Goal: Task Accomplishment & Management: Manage account settings

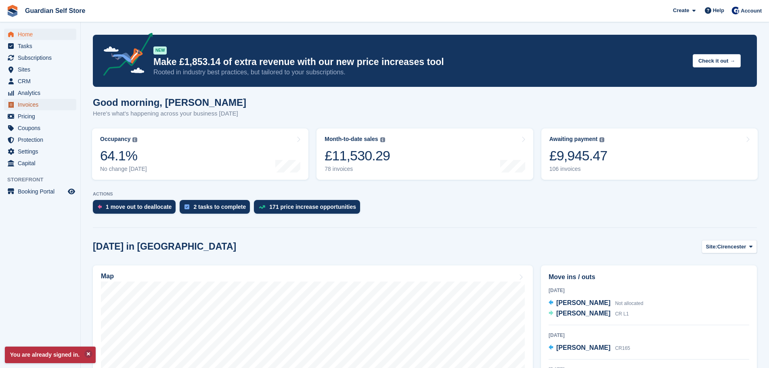
click at [37, 103] on span "Invoices" at bounding box center [42, 104] width 48 height 11
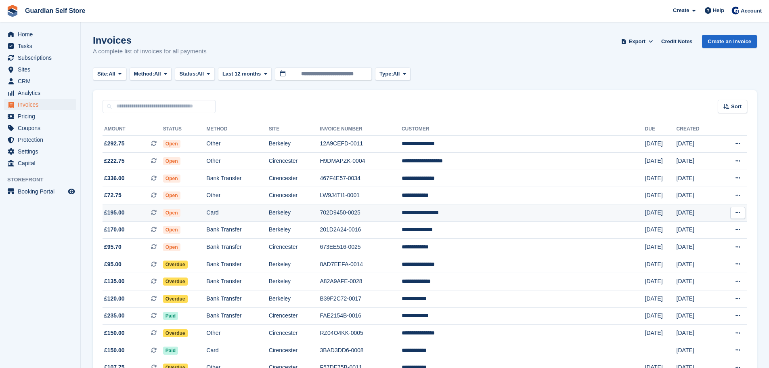
click at [206, 215] on td "Open" at bounding box center [184, 212] width 43 height 17
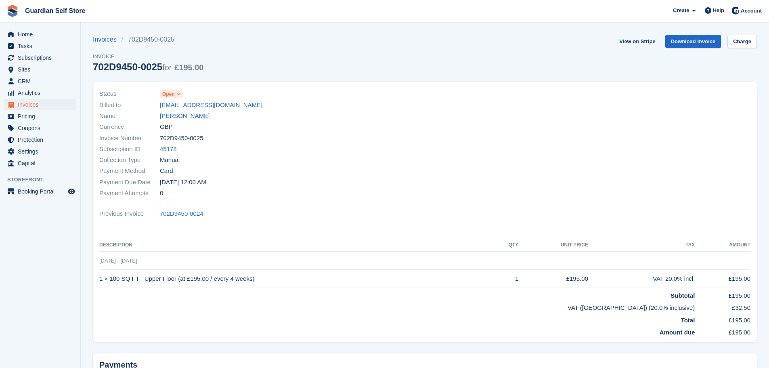
click at [170, 90] on span "Open" at bounding box center [168, 93] width 13 height 7
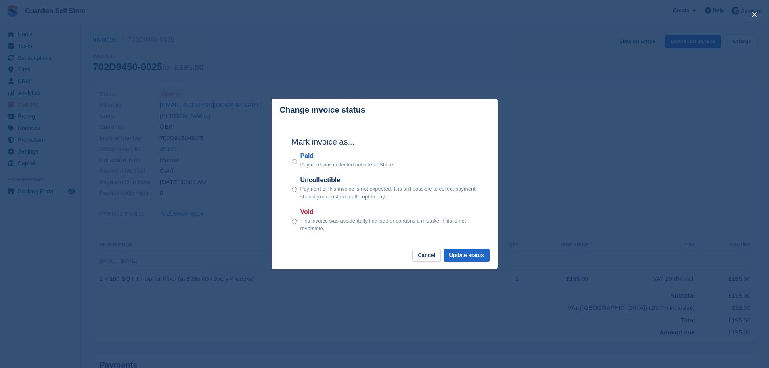
click at [303, 214] on label "Void" at bounding box center [388, 212] width 177 height 10
click at [453, 258] on button "Update status" at bounding box center [467, 255] width 46 height 13
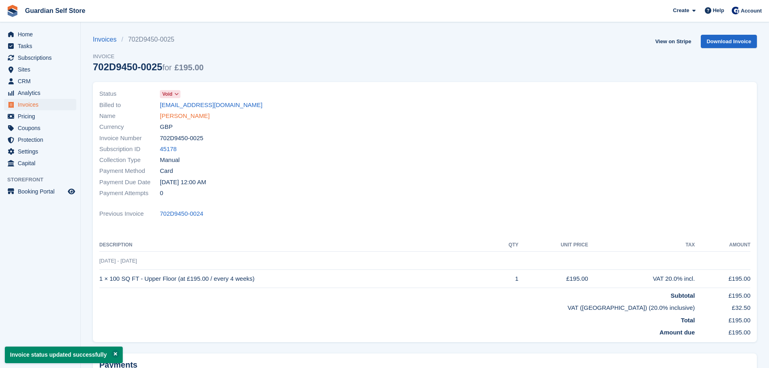
click at [199, 120] on link "Matthew Strzelecki" at bounding box center [185, 115] width 50 height 9
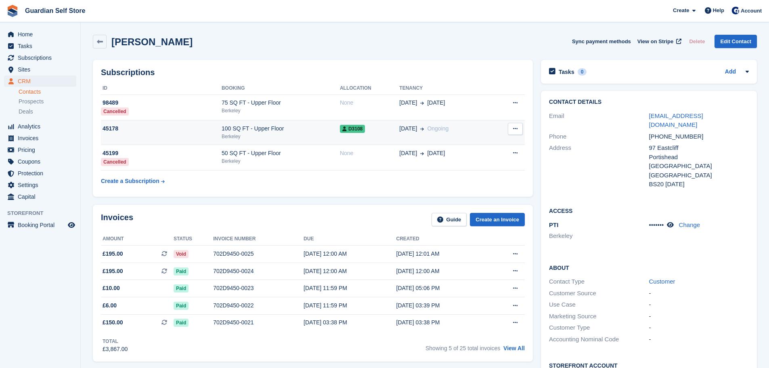
click at [356, 130] on span "D3108" at bounding box center [352, 129] width 25 height 8
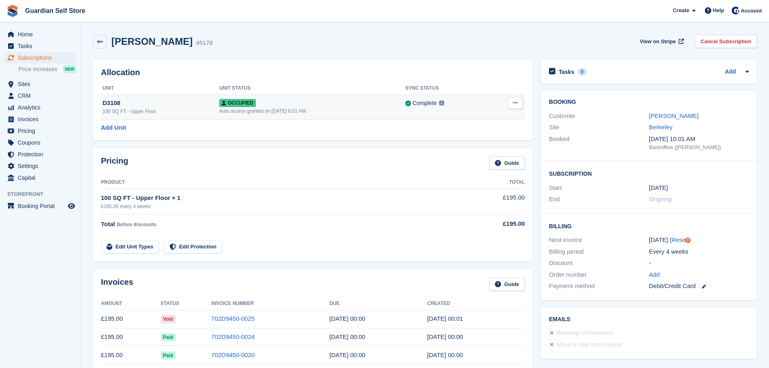
click at [515, 104] on icon at bounding box center [515, 102] width 4 height 5
click at [480, 133] on p "Deallocate" at bounding box center [484, 136] width 70 height 10
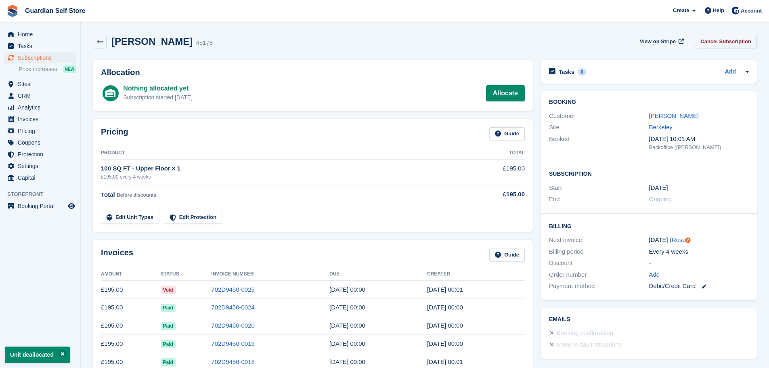
click at [701, 39] on link "Cancel Subscription" at bounding box center [726, 41] width 62 height 13
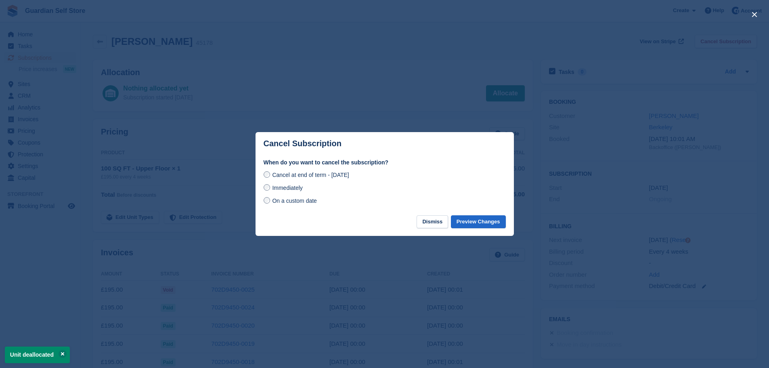
click at [295, 186] on span "Immediately" at bounding box center [287, 187] width 30 height 6
click at [475, 221] on button "Preview Changes" at bounding box center [478, 221] width 55 height 13
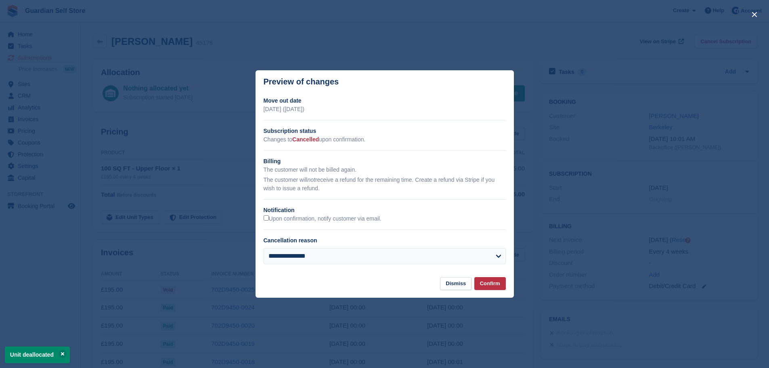
click at [327, 214] on h2 "Notification" at bounding box center [385, 210] width 242 height 8
click at [327, 219] on label "Upon confirmation, notify customer via email." at bounding box center [323, 218] width 118 height 7
click at [327, 254] on select "**********" at bounding box center [385, 256] width 242 height 16
select select "**********"
click at [264, 248] on select "**********" at bounding box center [385, 256] width 242 height 16
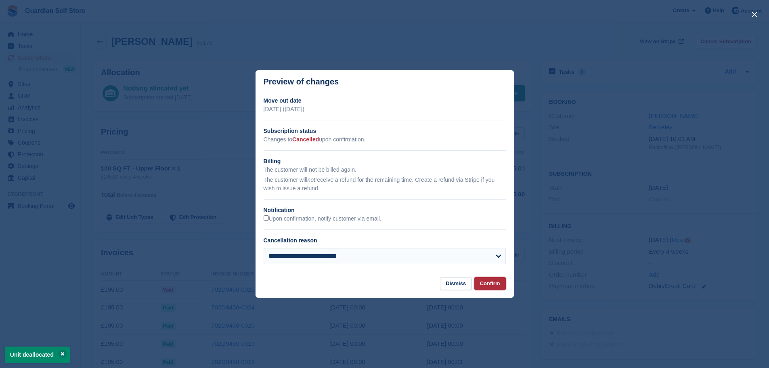
click at [486, 284] on button "Confirm" at bounding box center [489, 283] width 31 height 13
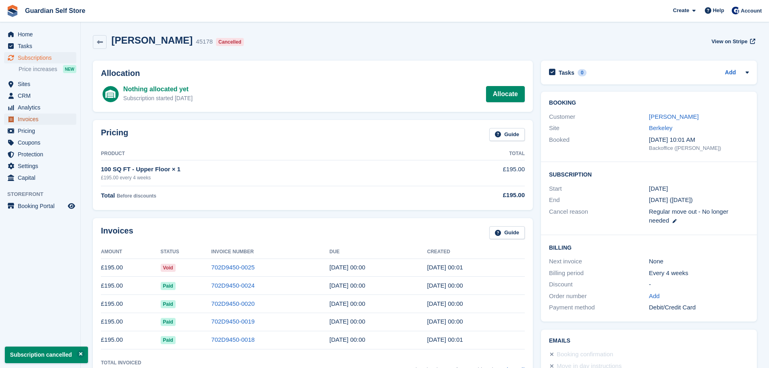
click at [42, 117] on span "Invoices" at bounding box center [42, 118] width 48 height 11
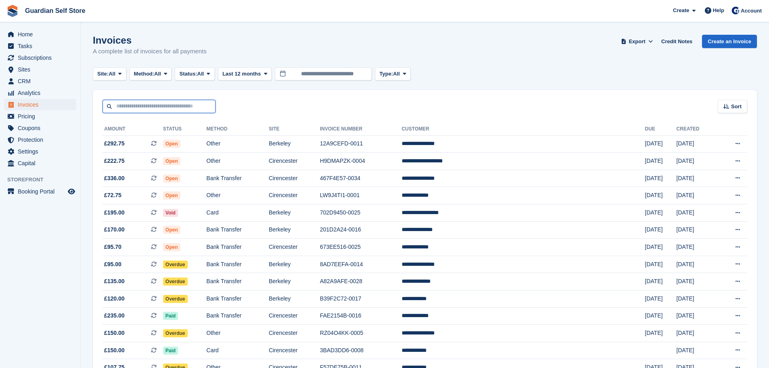
click at [144, 106] on input "text" at bounding box center [159, 106] width 113 height 13
type input "******"
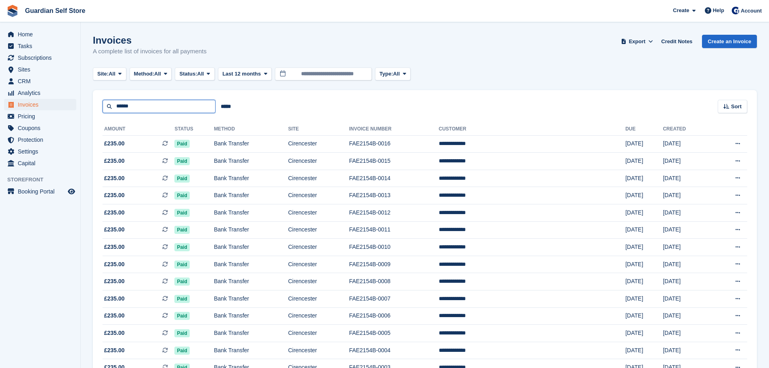
drag, startPoint x: 144, startPoint y: 105, endPoint x: 58, endPoint y: 98, distance: 86.2
click at [58, 98] on div "Home Tasks Subscriptions Subscriptions Subscriptions Price increases NEW Price …" at bounding box center [384, 208] width 769 height 416
type input "*****"
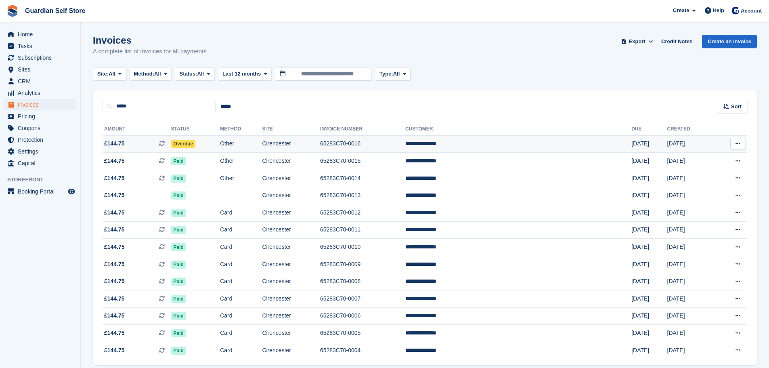
click at [142, 141] on span "£144.75 This is a recurring subscription invoice." at bounding box center [137, 143] width 69 height 8
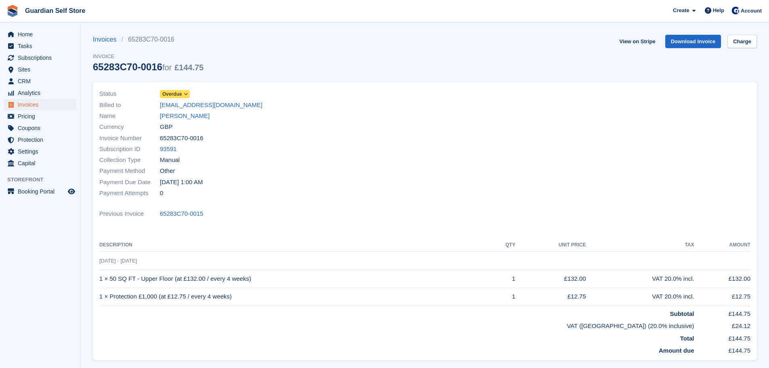
click at [170, 97] on span "Overdue" at bounding box center [172, 93] width 20 height 7
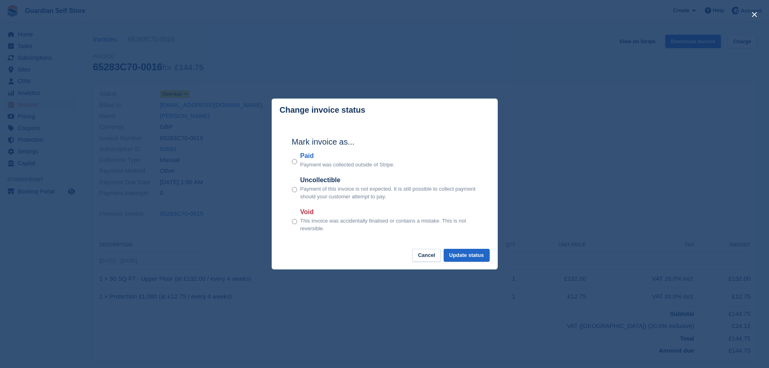
click at [307, 158] on label "Paid" at bounding box center [347, 156] width 94 height 10
click at [482, 258] on button "Update status" at bounding box center [467, 255] width 46 height 13
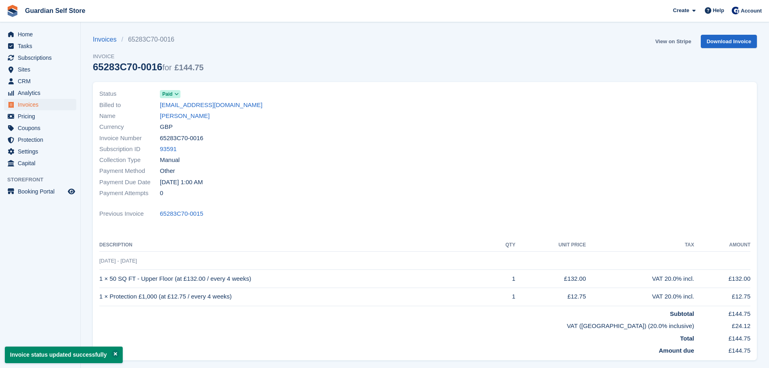
click at [669, 42] on link "View on Stripe" at bounding box center [673, 41] width 42 height 13
click at [27, 101] on span "Invoices" at bounding box center [42, 104] width 48 height 11
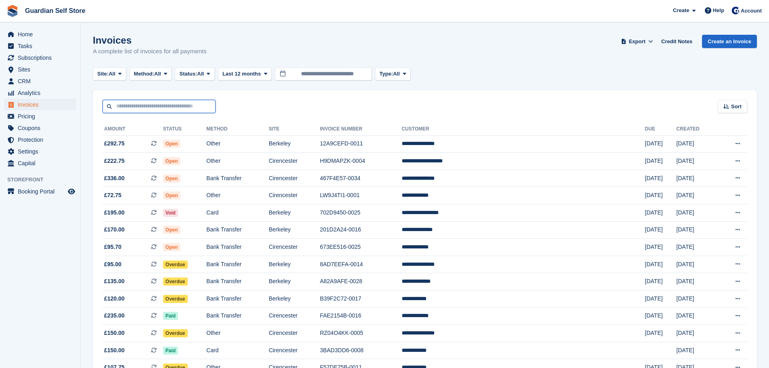
click at [164, 111] on input "text" at bounding box center [159, 106] width 113 height 13
type input "****"
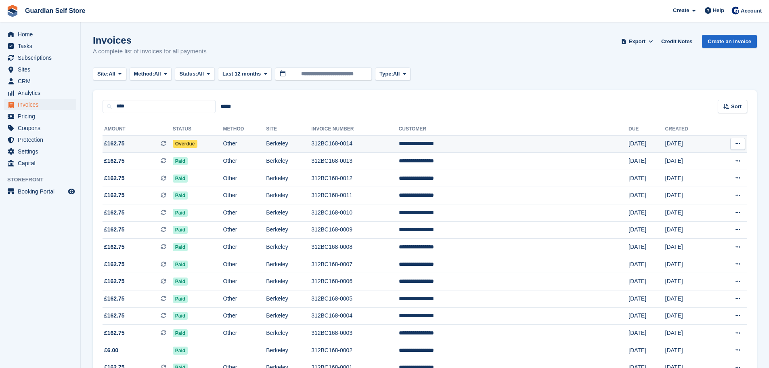
click at [125, 140] on span "£162.75 This is a recurring subscription invoice." at bounding box center [138, 143] width 70 height 8
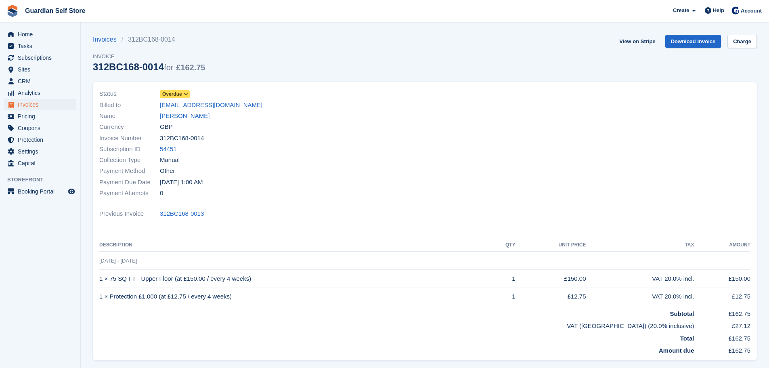
click at [177, 93] on span "Overdue" at bounding box center [172, 93] width 20 height 7
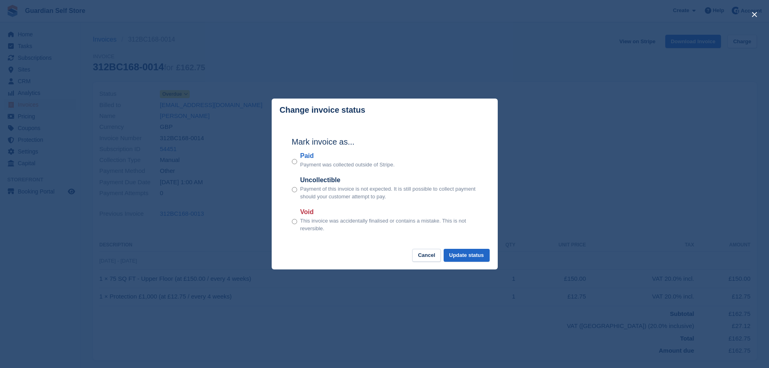
click at [306, 160] on label "Paid" at bounding box center [347, 156] width 94 height 10
click at [469, 252] on button "Update status" at bounding box center [467, 255] width 46 height 13
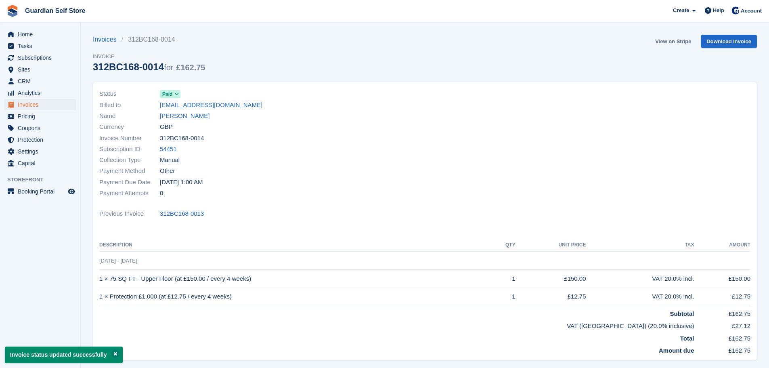
click at [663, 38] on link "View on Stripe" at bounding box center [673, 41] width 42 height 13
click at [33, 104] on span "Invoices" at bounding box center [42, 104] width 48 height 11
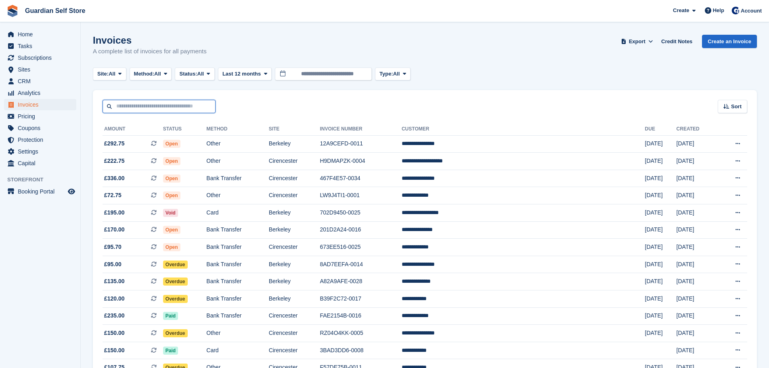
click at [152, 104] on input "text" at bounding box center [159, 106] width 113 height 13
type input "****"
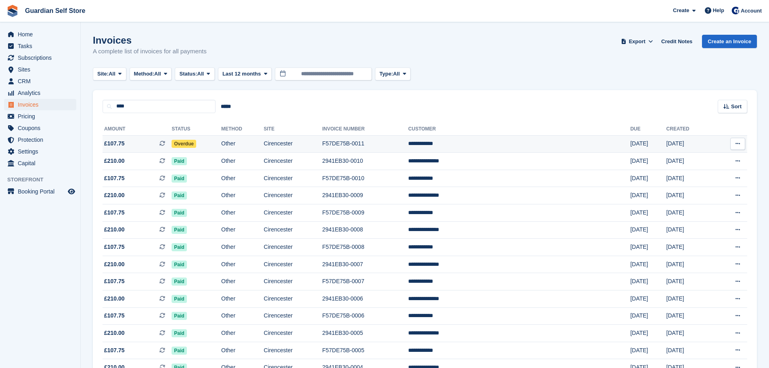
click at [138, 144] on span "£107.75 This is a recurring subscription invoice." at bounding box center [137, 143] width 69 height 8
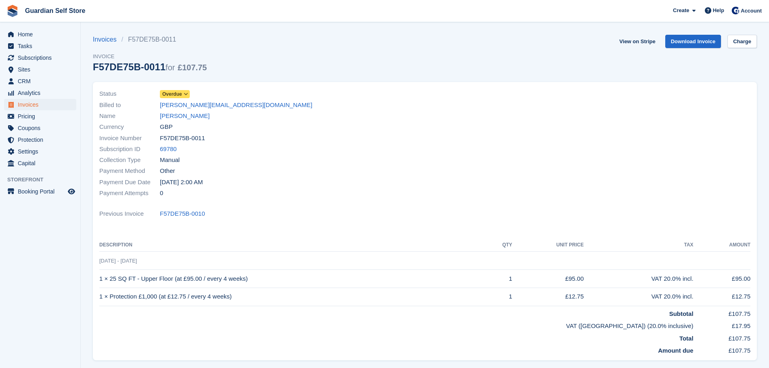
click at [186, 93] on icon at bounding box center [186, 94] width 4 height 5
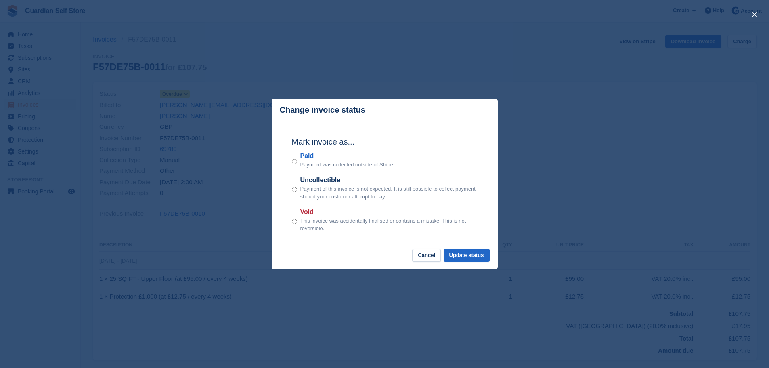
click at [303, 158] on label "Paid" at bounding box center [347, 156] width 94 height 10
click at [462, 252] on button "Update status" at bounding box center [467, 255] width 46 height 13
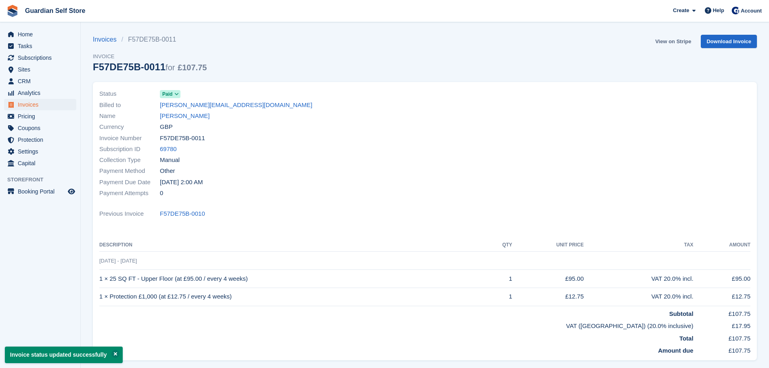
click at [673, 42] on link "View on Stripe" at bounding box center [673, 41] width 42 height 13
click at [34, 104] on span "Invoices" at bounding box center [42, 104] width 48 height 11
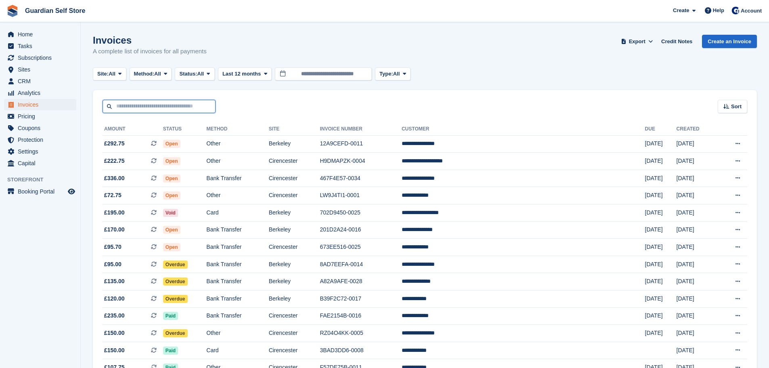
click at [160, 103] on input "text" at bounding box center [159, 106] width 113 height 13
type input "*****"
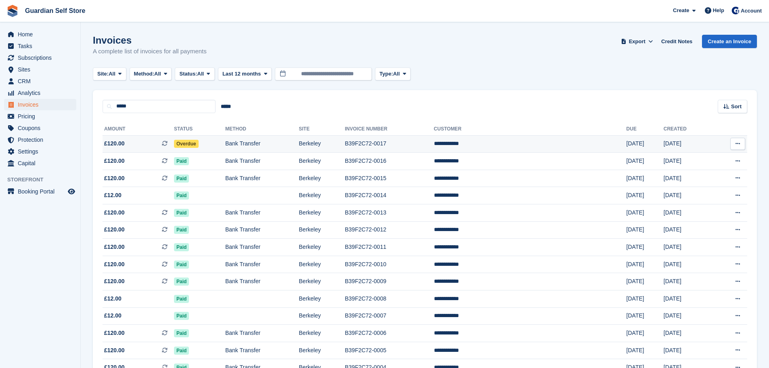
click at [130, 140] on span "£120.00 This is a recurring subscription invoice." at bounding box center [138, 143] width 71 height 8
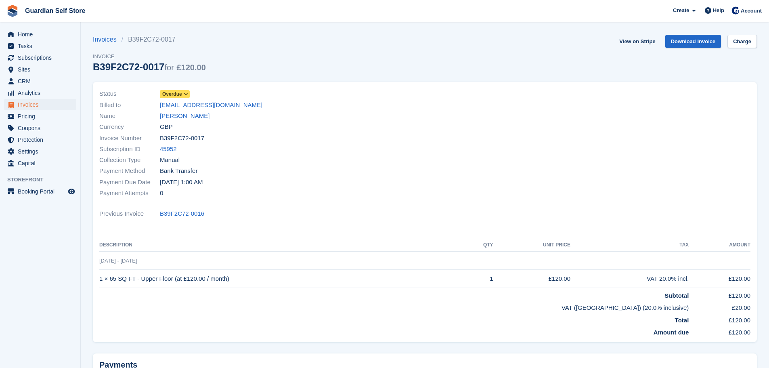
click at [174, 94] on span "Overdue" at bounding box center [172, 93] width 20 height 7
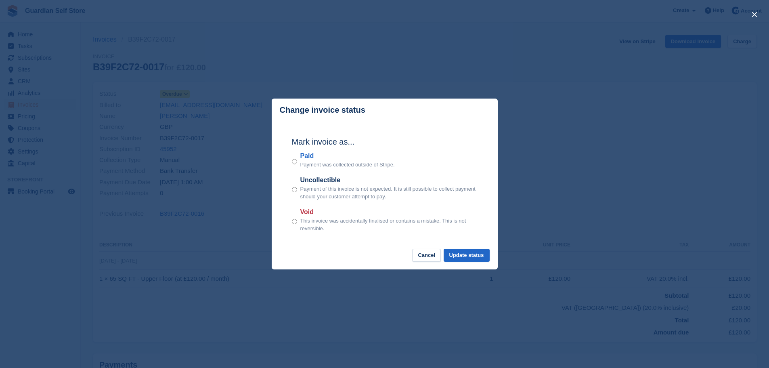
click at [306, 158] on label "Paid" at bounding box center [347, 156] width 94 height 10
click at [483, 255] on button "Update status" at bounding box center [467, 255] width 46 height 13
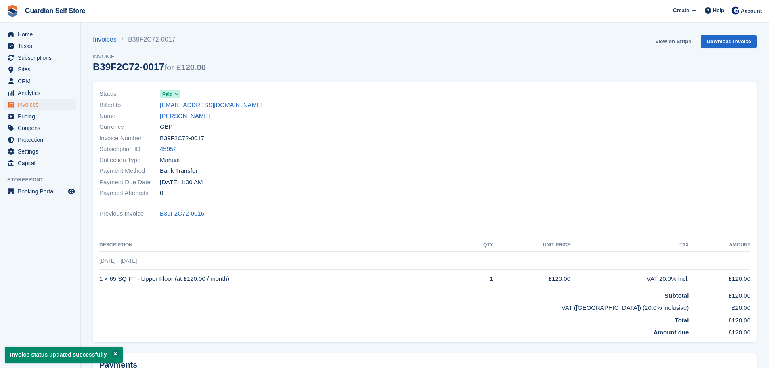
click at [668, 42] on link "View on Stripe" at bounding box center [673, 41] width 42 height 13
click at [49, 103] on span "Invoices" at bounding box center [42, 104] width 48 height 11
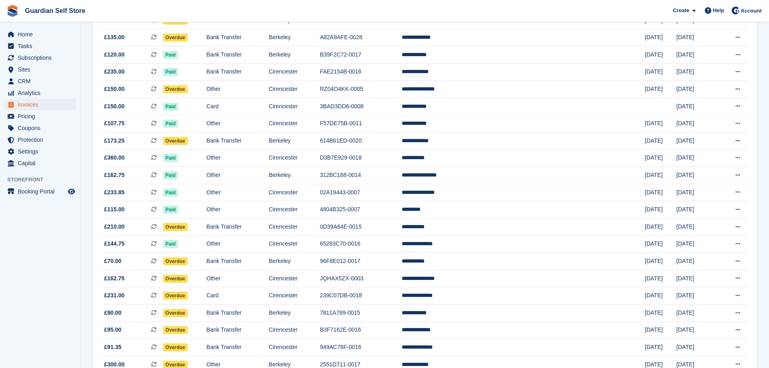
scroll to position [269, 0]
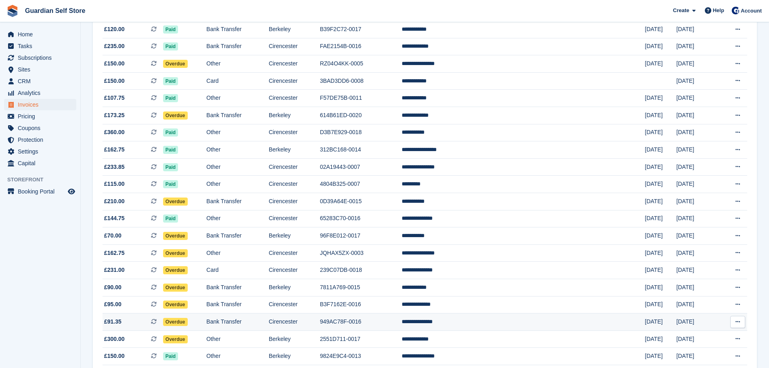
click at [264, 323] on td "Bank Transfer" at bounding box center [237, 321] width 62 height 17
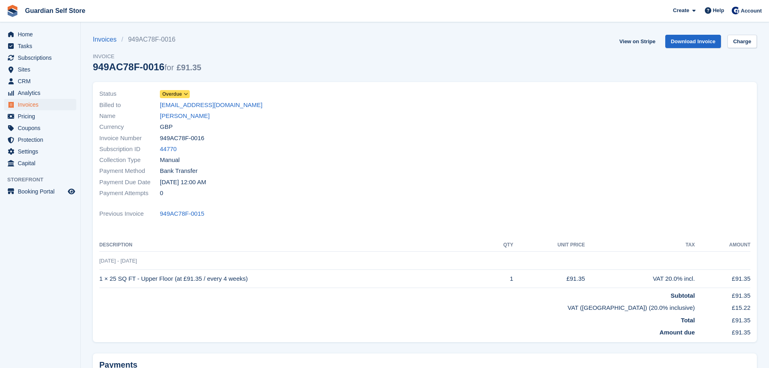
click at [174, 95] on span "Overdue" at bounding box center [172, 93] width 20 height 7
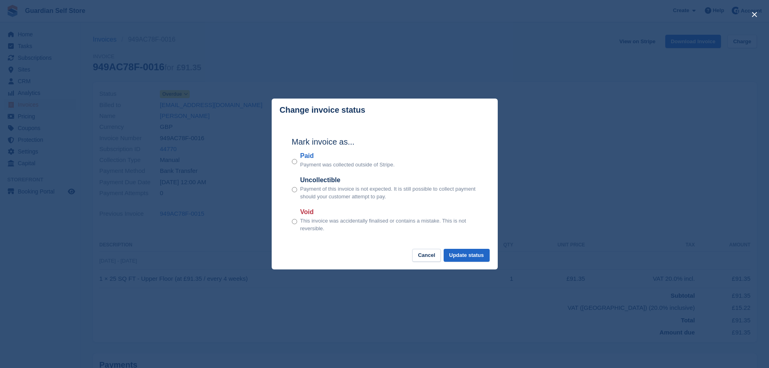
click at [309, 154] on label "Paid" at bounding box center [347, 156] width 94 height 10
click at [460, 257] on button "Update status" at bounding box center [467, 255] width 46 height 13
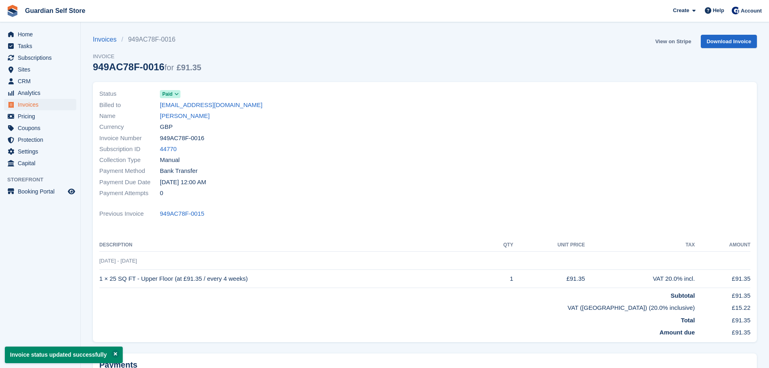
click at [666, 40] on link "View on Stripe" at bounding box center [673, 41] width 42 height 13
click at [30, 105] on span "Invoices" at bounding box center [42, 104] width 48 height 11
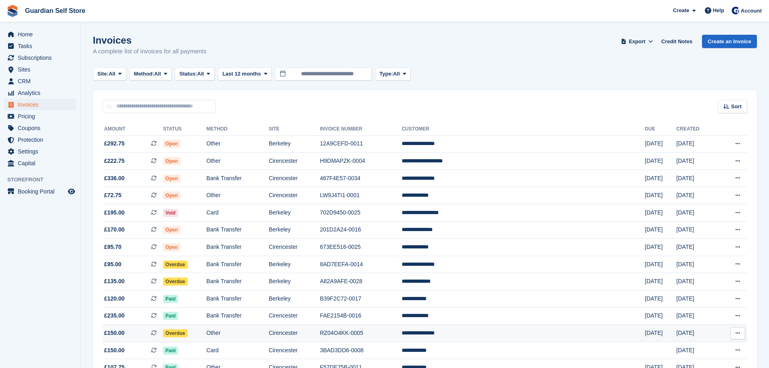
click at [243, 331] on td "Other" at bounding box center [237, 332] width 62 height 17
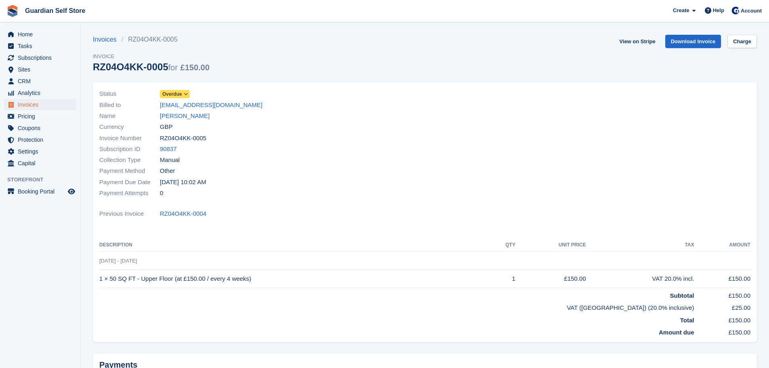
click at [180, 95] on span "Overdue" at bounding box center [172, 93] width 20 height 7
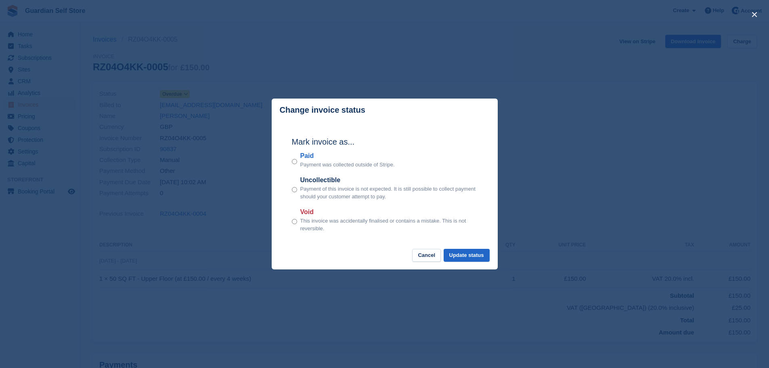
click at [309, 155] on label "Paid" at bounding box center [347, 156] width 94 height 10
click at [450, 256] on button "Update status" at bounding box center [467, 255] width 46 height 13
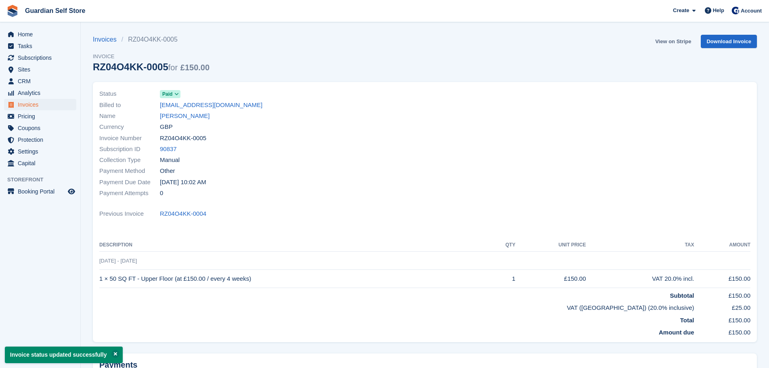
click at [670, 42] on link "View on Stripe" at bounding box center [673, 41] width 42 height 13
click at [46, 107] on span "Invoices" at bounding box center [42, 104] width 48 height 11
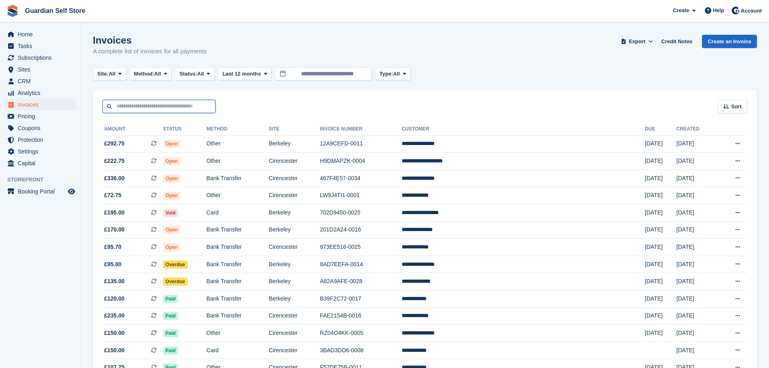
click at [162, 107] on input "text" at bounding box center [159, 106] width 113 height 13
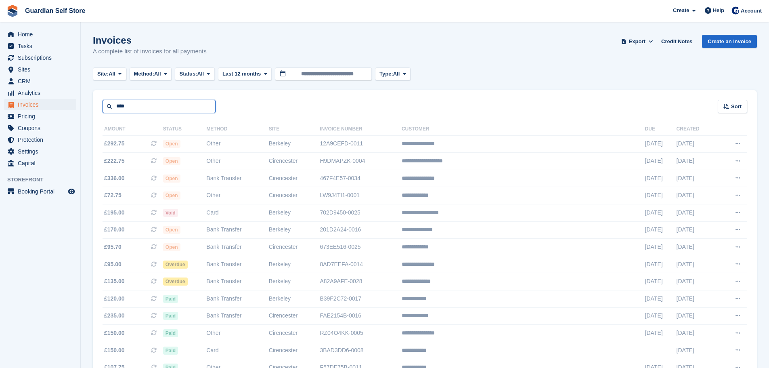
type input "*****"
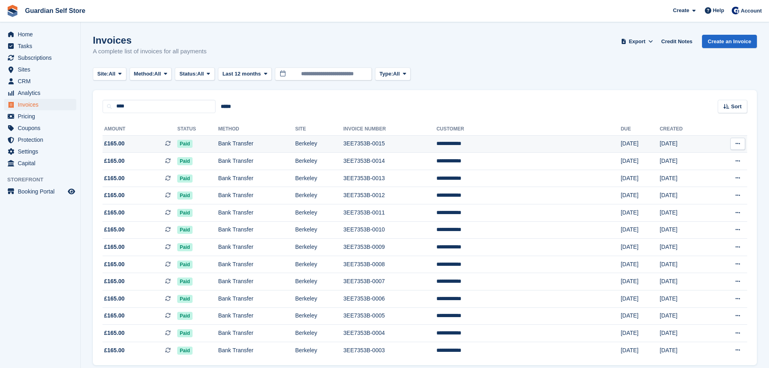
click at [147, 140] on span "£165.00 This is a recurring subscription invoice." at bounding box center [140, 143] width 75 height 8
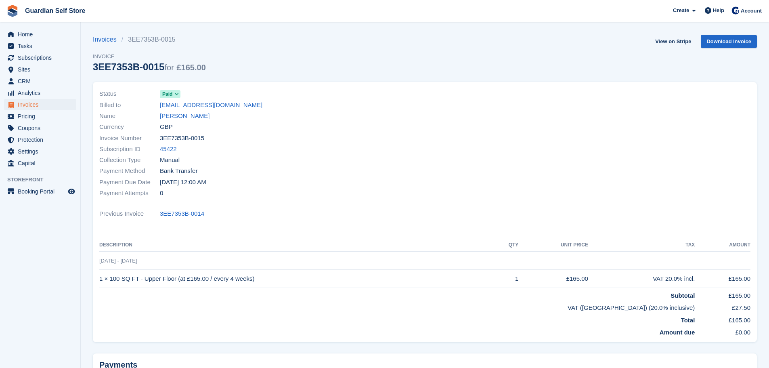
click at [159, 112] on span "Name" at bounding box center [129, 115] width 61 height 9
click at [165, 112] on link "[PERSON_NAME]" at bounding box center [185, 115] width 50 height 9
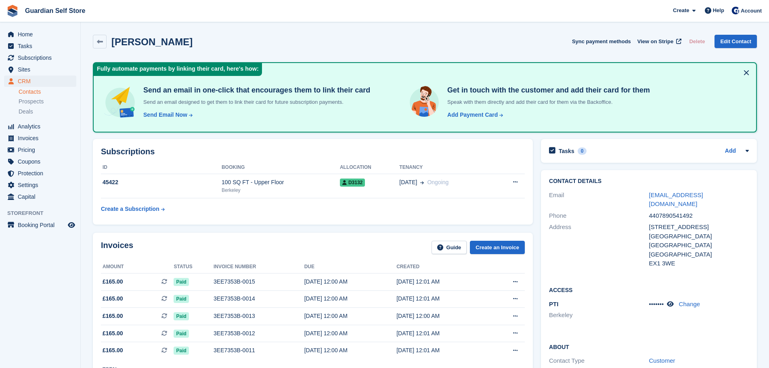
click at [266, 172] on th "Booking" at bounding box center [281, 167] width 118 height 13
click at [260, 178] on div "100 SQ FT - Upper Floor" at bounding box center [281, 182] width 118 height 8
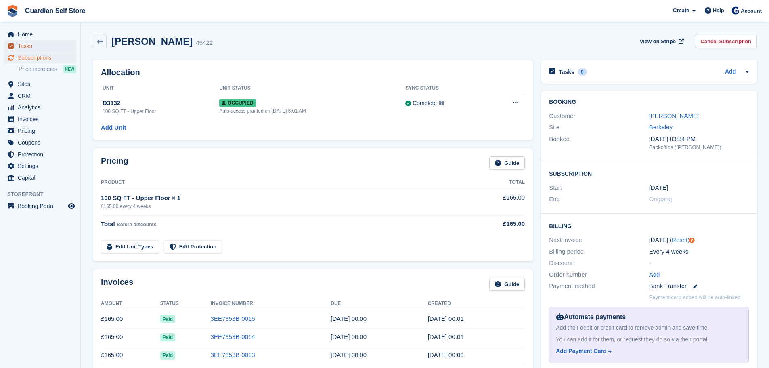
click at [38, 48] on span "Tasks" at bounding box center [42, 45] width 48 height 11
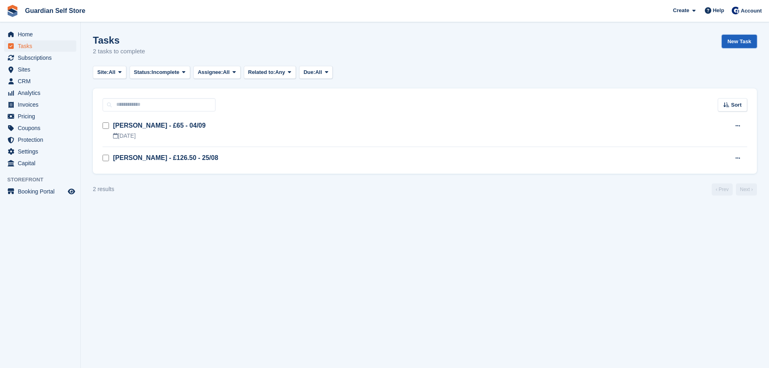
click at [744, 44] on link "New Task" at bounding box center [739, 41] width 35 height 13
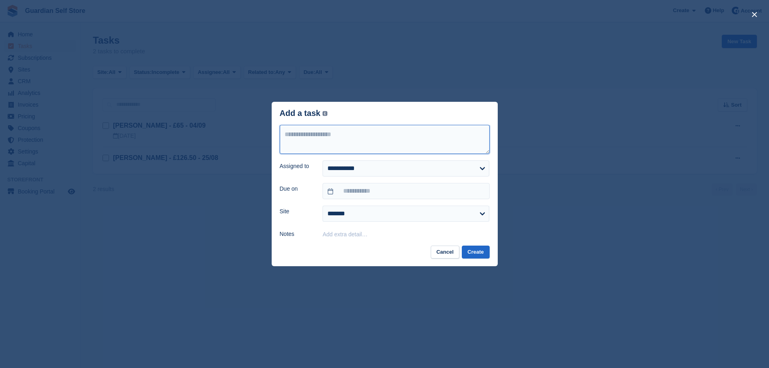
click at [350, 131] on textarea at bounding box center [385, 139] width 210 height 29
type textarea "**********"
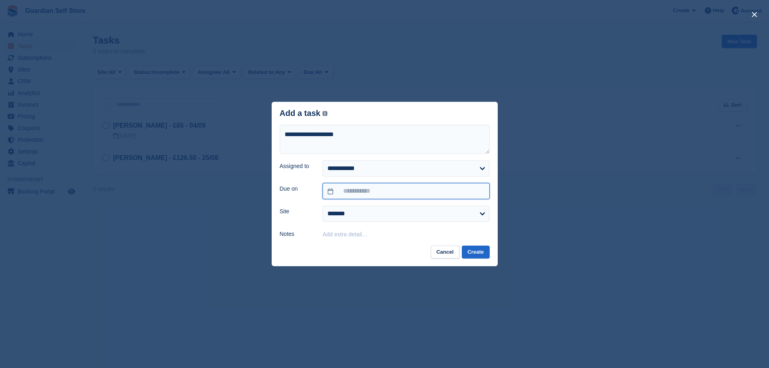
click at [354, 186] on input "text" at bounding box center [405, 191] width 167 height 16
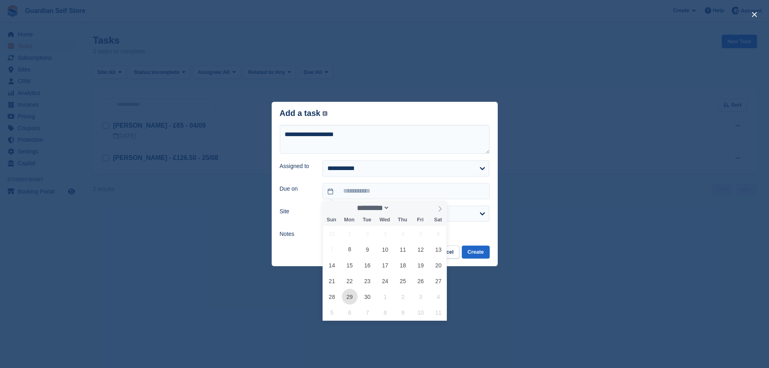
click at [347, 297] on span "29" at bounding box center [350, 297] width 16 height 16
type input "**********"
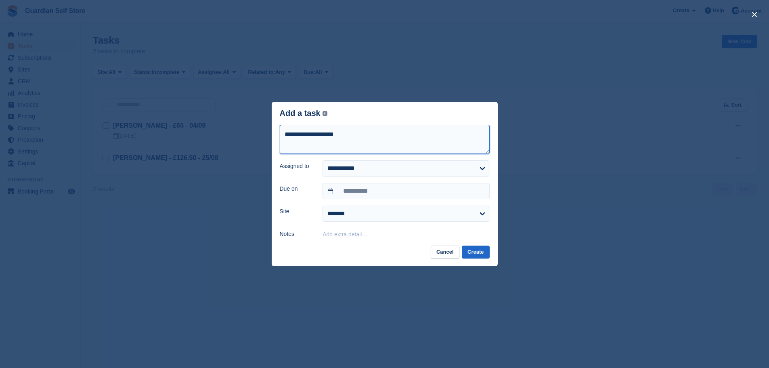
click at [350, 140] on textarea "**********" at bounding box center [385, 139] width 210 height 29
type textarea "**********"
click at [468, 253] on button "Create" at bounding box center [475, 251] width 27 height 13
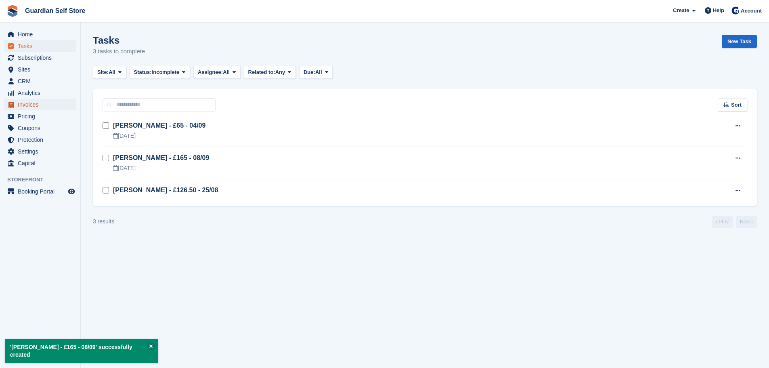
click at [27, 106] on span "Invoices" at bounding box center [42, 104] width 48 height 11
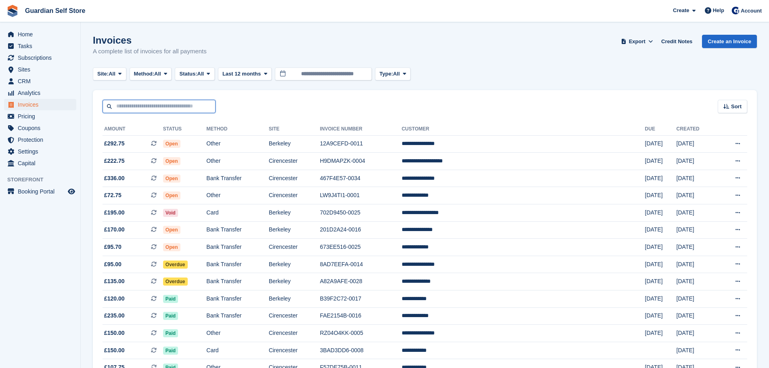
click at [129, 107] on input "text" at bounding box center [159, 106] width 113 height 13
type input "****"
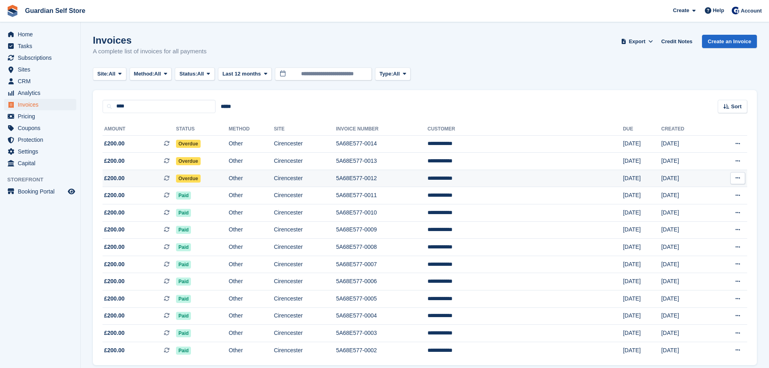
click at [128, 178] on span "£200.00 This is a recurring subscription invoice." at bounding box center [139, 178] width 73 height 8
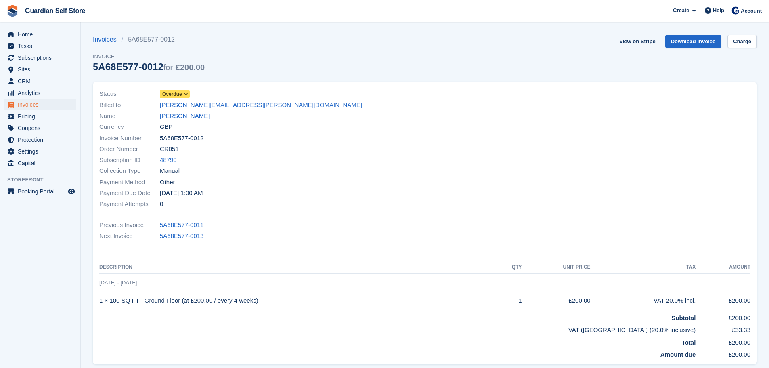
click at [169, 94] on span "Overdue" at bounding box center [172, 93] width 20 height 7
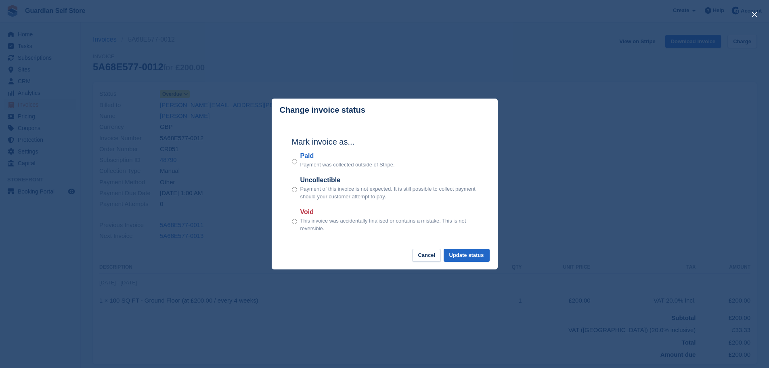
click at [310, 159] on label "Paid" at bounding box center [347, 156] width 94 height 10
click at [467, 262] on button "Update status" at bounding box center [467, 255] width 46 height 13
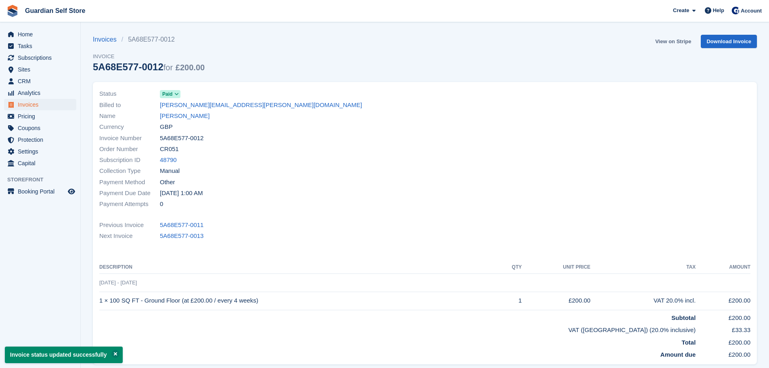
click at [667, 40] on link "View on Stripe" at bounding box center [673, 41] width 42 height 13
click at [60, 105] on span "Invoices" at bounding box center [42, 104] width 48 height 11
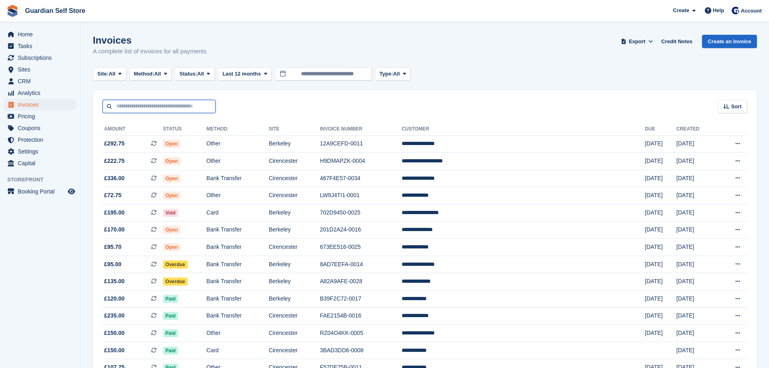
click at [154, 111] on input "text" at bounding box center [159, 106] width 113 height 13
type input "*****"
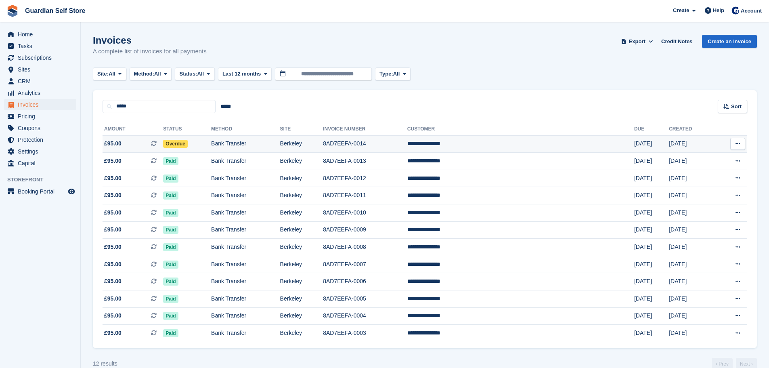
click at [130, 146] on span "£95.00 This is a recurring subscription invoice." at bounding box center [133, 143] width 61 height 8
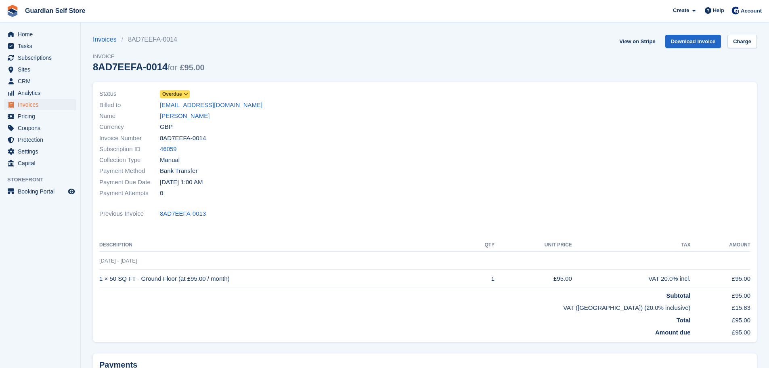
click at [174, 94] on span "Overdue" at bounding box center [172, 93] width 20 height 7
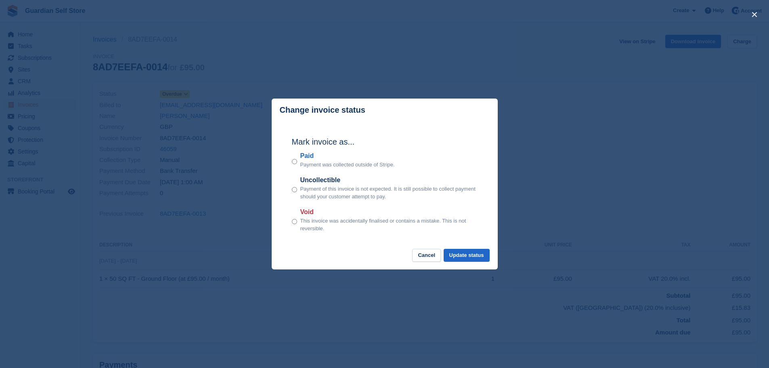
click at [304, 156] on label "Paid" at bounding box center [347, 156] width 94 height 10
click at [458, 253] on button "Update status" at bounding box center [467, 255] width 46 height 13
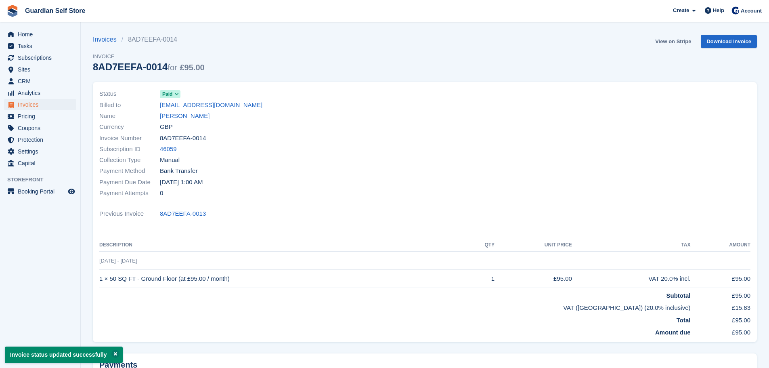
click at [674, 36] on link "View on Stripe" at bounding box center [673, 41] width 42 height 13
click at [43, 104] on span "Invoices" at bounding box center [42, 104] width 48 height 11
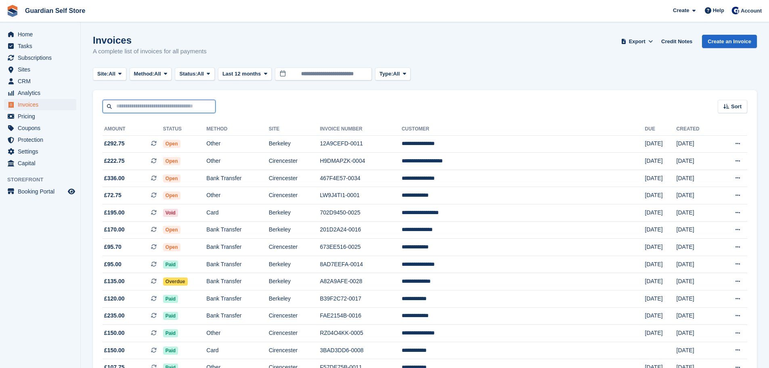
click at [186, 108] on input "text" at bounding box center [159, 106] width 113 height 13
type input "****"
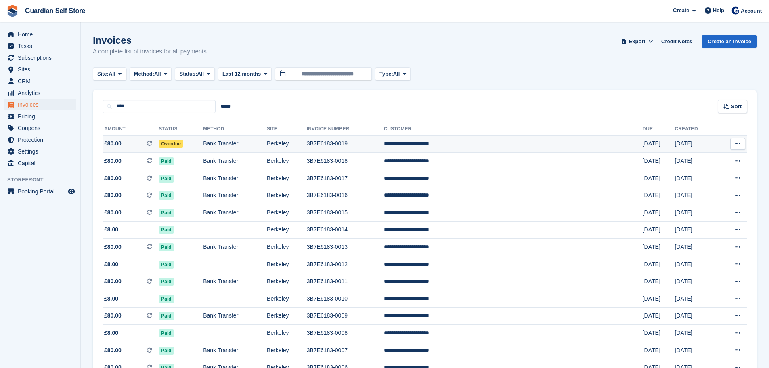
click at [137, 143] on span "£80.00 This is a recurring subscription invoice." at bounding box center [131, 143] width 56 height 8
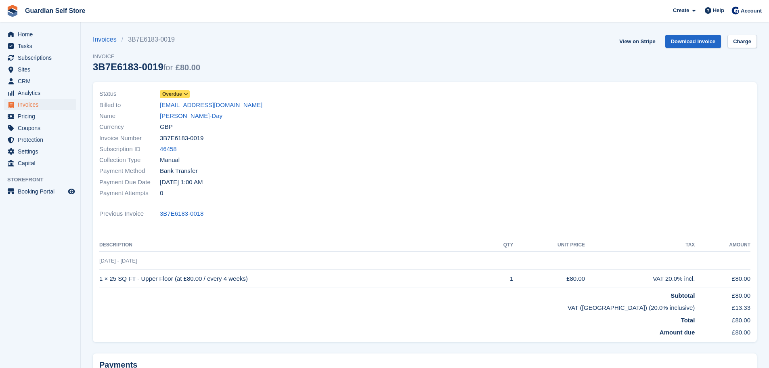
click at [177, 94] on span "Overdue" at bounding box center [172, 93] width 20 height 7
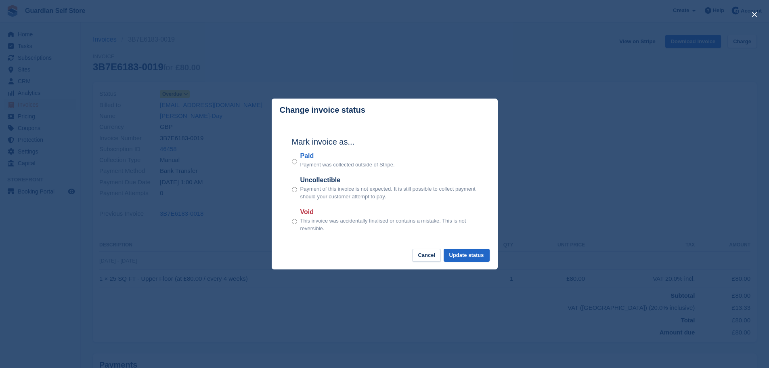
click at [305, 153] on label "Paid" at bounding box center [347, 156] width 94 height 10
click at [484, 260] on button "Update status" at bounding box center [467, 255] width 46 height 13
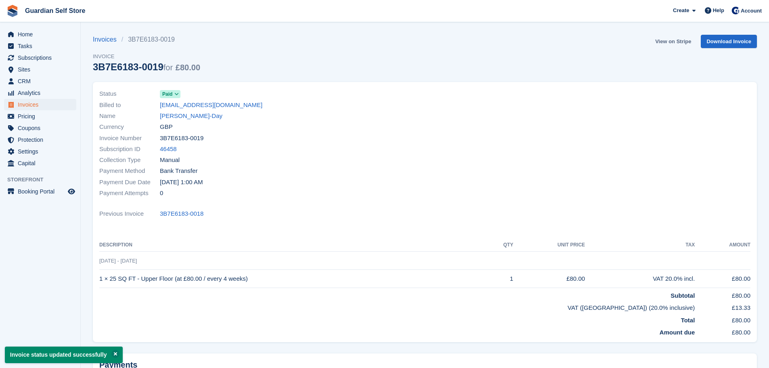
click at [668, 42] on link "View on Stripe" at bounding box center [673, 41] width 42 height 13
click at [33, 104] on span "Invoices" at bounding box center [42, 104] width 48 height 11
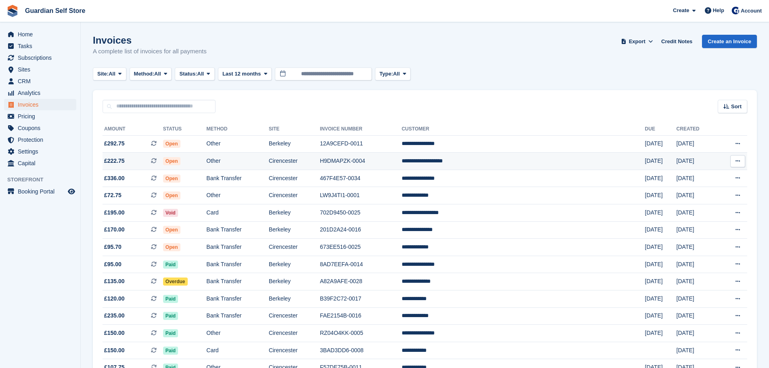
click at [206, 157] on td "Open" at bounding box center [184, 161] width 43 height 17
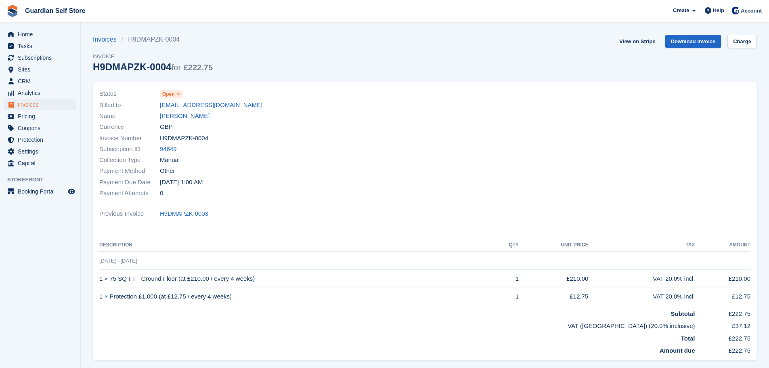
click at [174, 94] on span "Open" at bounding box center [168, 93] width 13 height 7
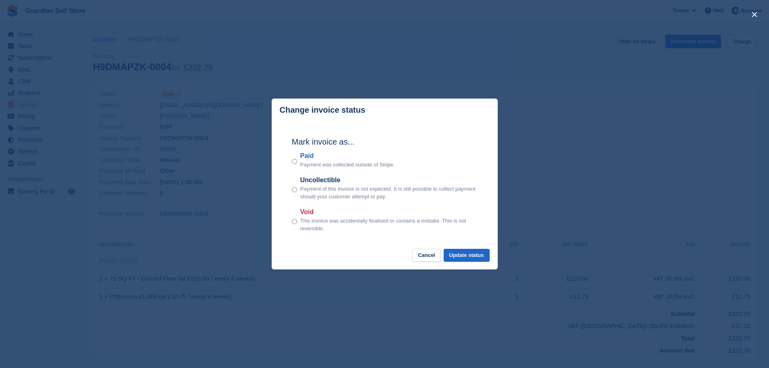
click at [313, 157] on label "Paid" at bounding box center [347, 156] width 94 height 10
click at [462, 254] on button "Update status" at bounding box center [467, 255] width 46 height 13
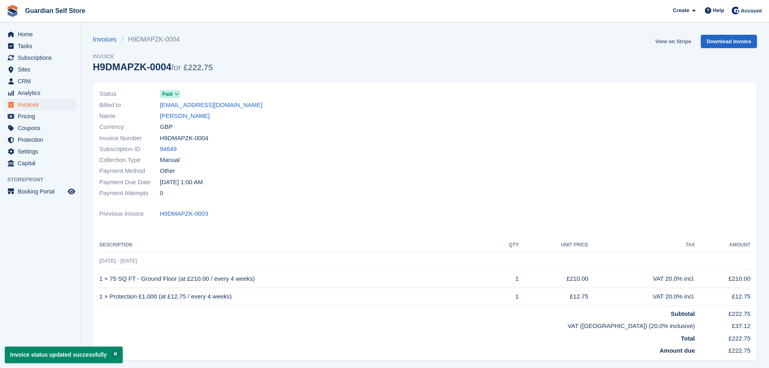
click at [668, 42] on link "View on Stripe" at bounding box center [673, 41] width 42 height 13
click at [34, 36] on span "Home" at bounding box center [42, 34] width 48 height 11
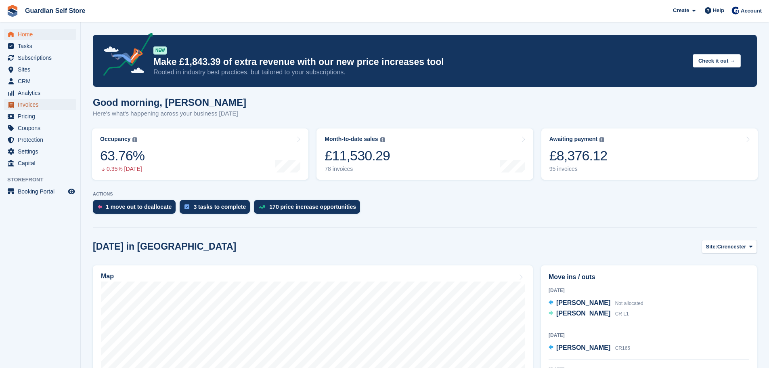
click at [41, 100] on span "Invoices" at bounding box center [42, 104] width 48 height 11
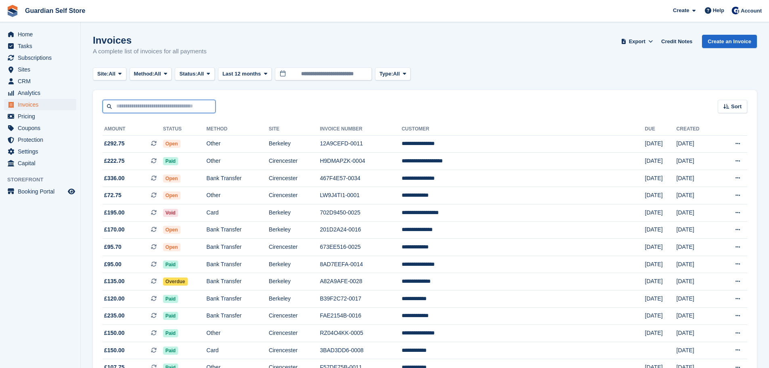
click at [195, 103] on input "text" at bounding box center [159, 106] width 113 height 13
click at [24, 52] on ul "Tasks" at bounding box center [40, 46] width 80 height 12
click at [27, 54] on span "Subscriptions" at bounding box center [42, 57] width 48 height 11
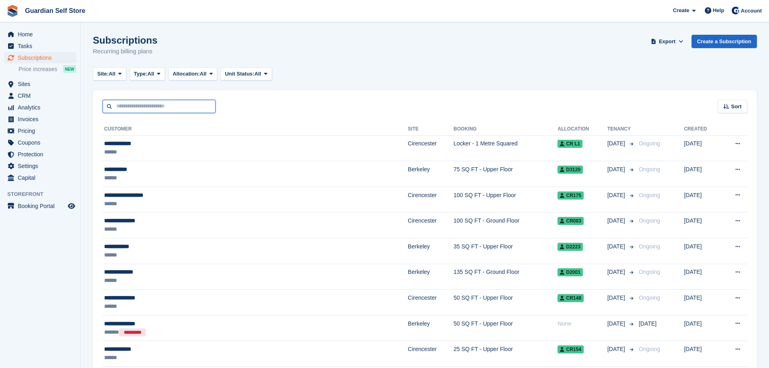
click at [161, 106] on input "text" at bounding box center [159, 106] width 113 height 13
type input "****"
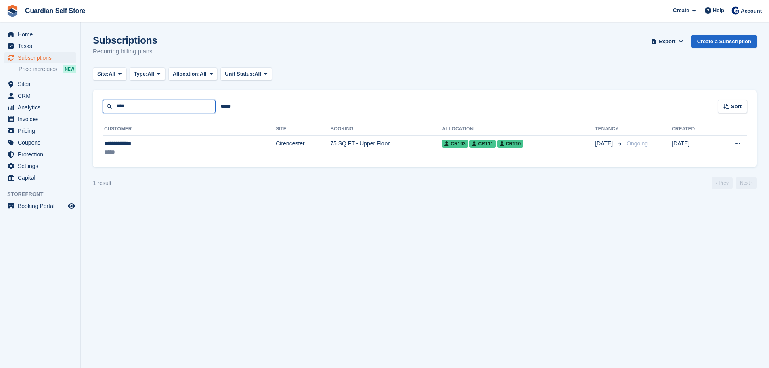
click at [152, 107] on input "****" at bounding box center [159, 106] width 113 height 13
drag, startPoint x: 147, startPoint y: 108, endPoint x: 67, endPoint y: 109, distance: 79.5
click at [67, 109] on div "Home Tasks Subscriptions Subscriptions Subscriptions Price increases NEW Price …" at bounding box center [384, 184] width 769 height 368
type input "****"
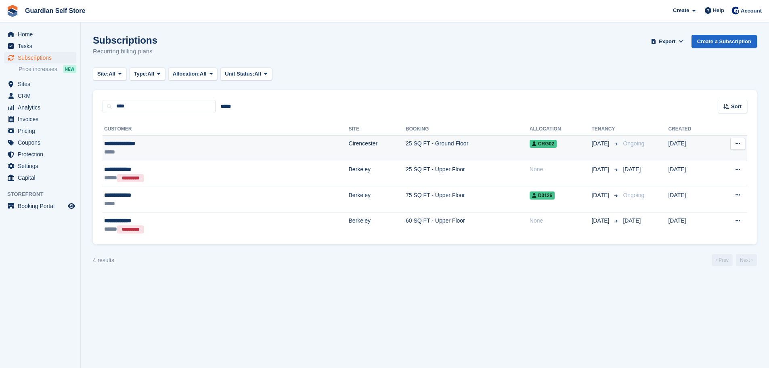
click at [129, 143] on div "**********" at bounding box center [165, 143] width 123 height 8
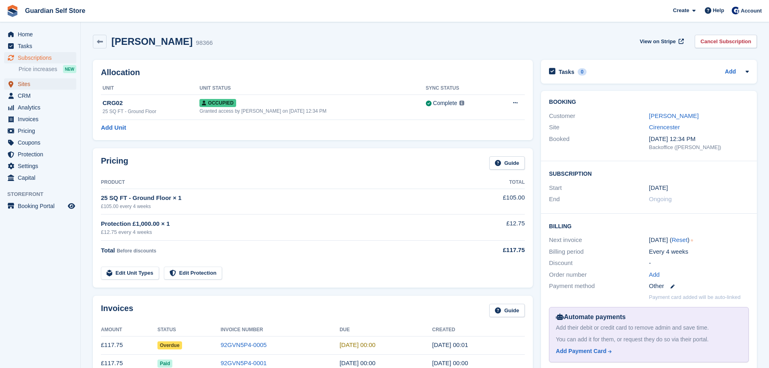
click at [31, 86] on span "Sites" at bounding box center [42, 83] width 48 height 11
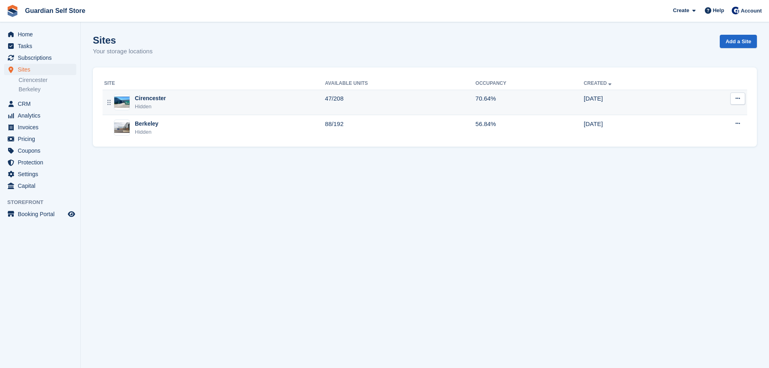
click at [154, 92] on td "Cirencester Hidden" at bounding box center [214, 102] width 222 height 25
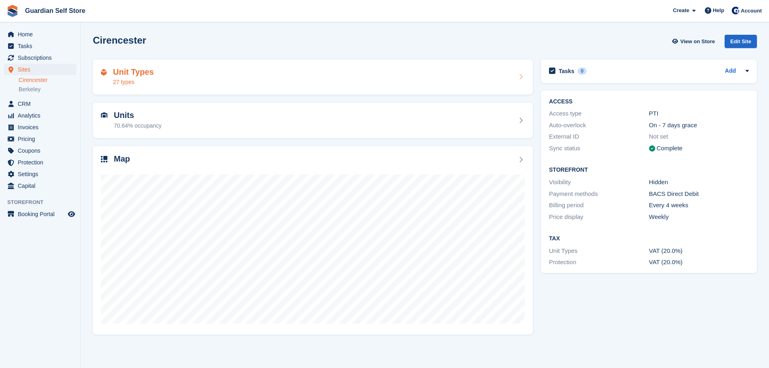
click at [153, 83] on div "Unit Types 27 types" at bounding box center [313, 76] width 424 height 19
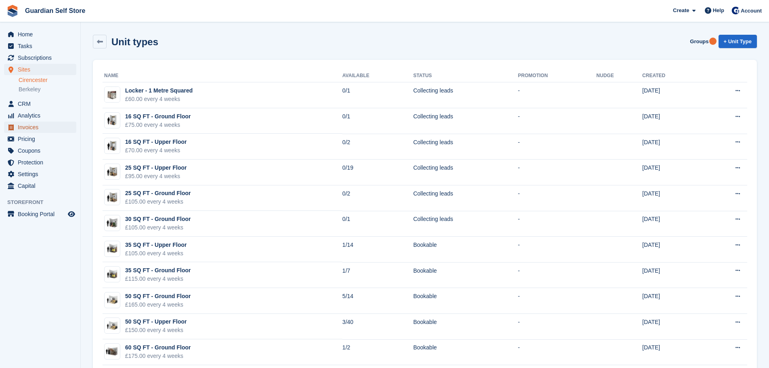
click at [19, 129] on span "Invoices" at bounding box center [42, 126] width 48 height 11
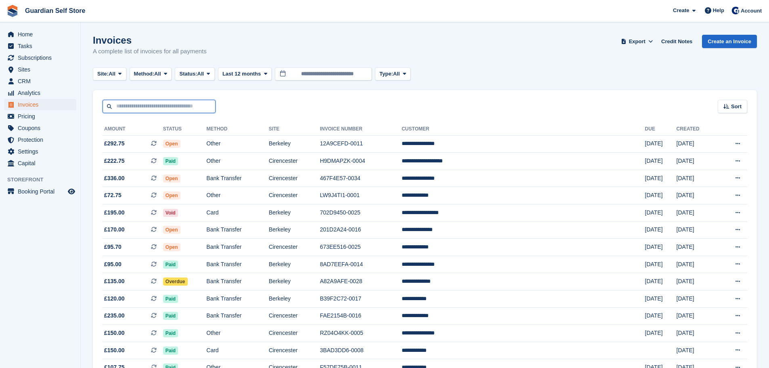
click at [159, 101] on input "text" at bounding box center [159, 106] width 113 height 13
type input "****"
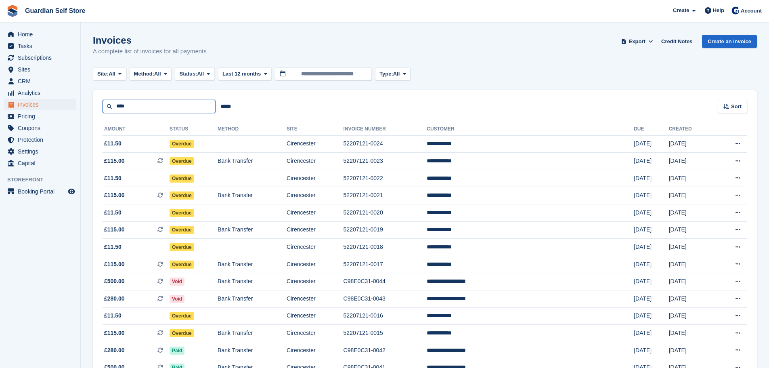
drag, startPoint x: 138, startPoint y: 105, endPoint x: 132, endPoint y: 105, distance: 6.5
click at [138, 105] on input "****" at bounding box center [159, 106] width 113 height 13
drag, startPoint x: 129, startPoint y: 105, endPoint x: 73, endPoint y: 101, distance: 55.8
type input "*****"
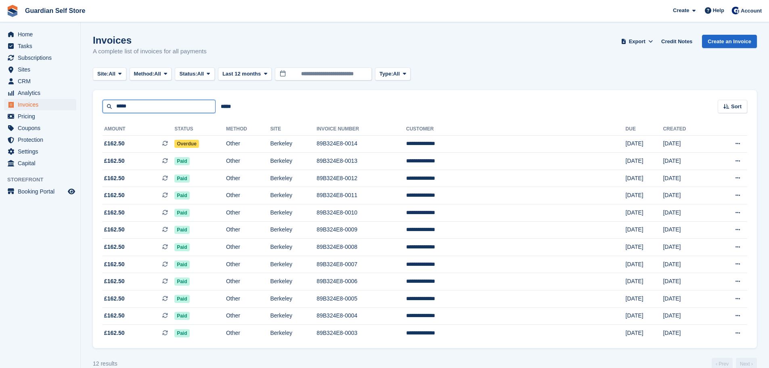
drag, startPoint x: 148, startPoint y: 108, endPoint x: 47, endPoint y: 106, distance: 100.5
click at [47, 106] on div "Home Tasks Subscriptions Subscriptions Subscriptions Price increases NEW Price …" at bounding box center [384, 191] width 769 height 382
type input "****"
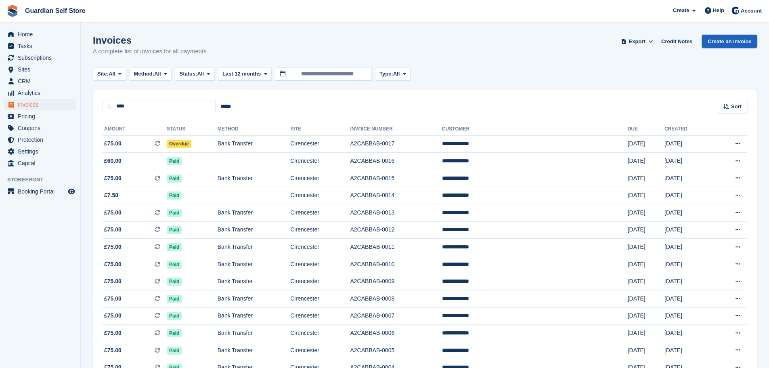
click at [718, 38] on link "Create an Invoice" at bounding box center [729, 41] width 55 height 13
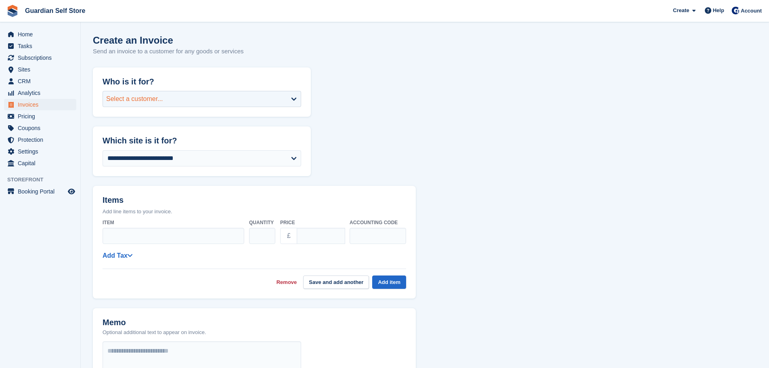
click at [196, 104] on div "Select a customer..." at bounding box center [202, 99] width 199 height 16
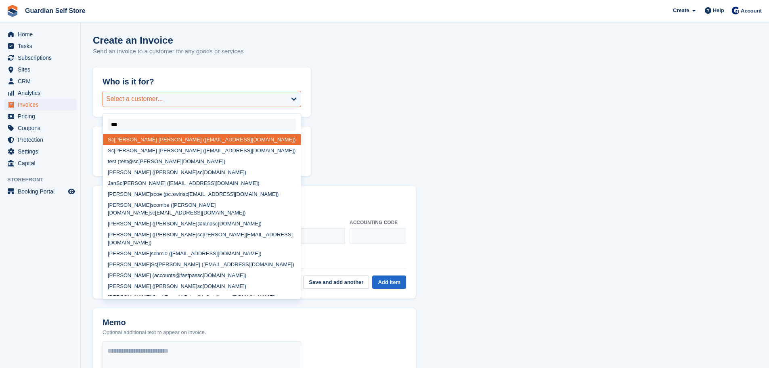
type input "****"
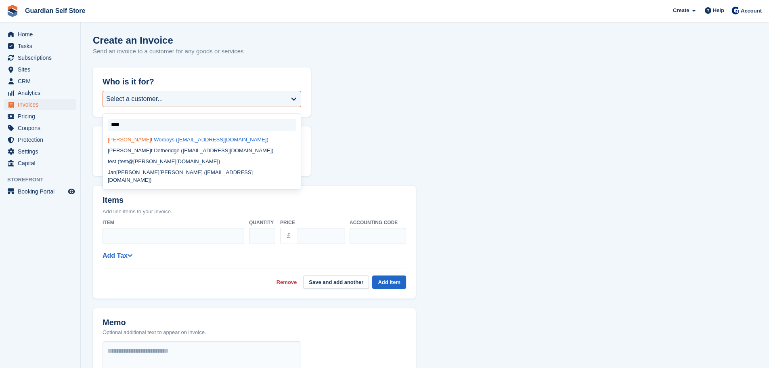
click at [172, 142] on div "[PERSON_NAME] ([EMAIL_ADDRESS][DOMAIN_NAME])" at bounding box center [202, 139] width 198 height 11
select select "*****"
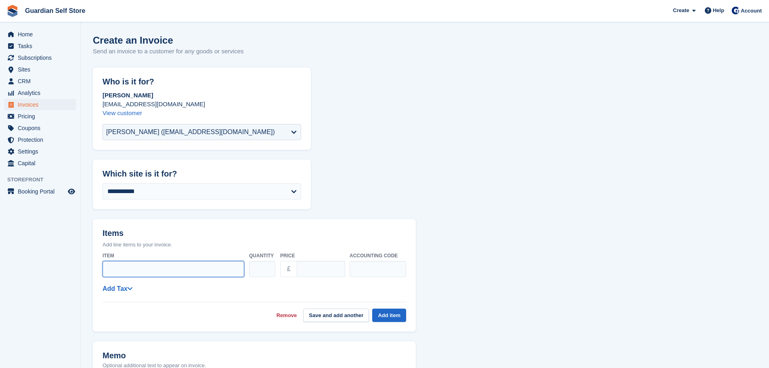
click at [132, 266] on input "Item" at bounding box center [174, 269] width 142 height 16
type input "**********"
drag, startPoint x: 310, startPoint y: 267, endPoint x: 276, endPoint y: 266, distance: 34.3
click at [276, 266] on div "**********" at bounding box center [255, 265] width 304 height 32
type input "***"
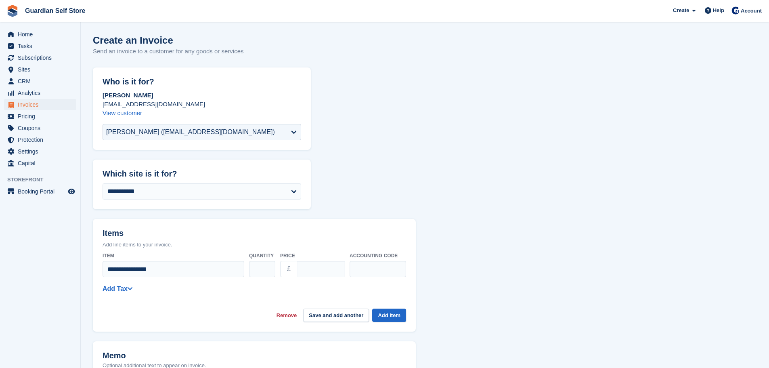
click at [391, 322] on div "**********" at bounding box center [254, 290] width 323 height 83
click at [391, 318] on button "Add item" at bounding box center [389, 314] width 34 height 13
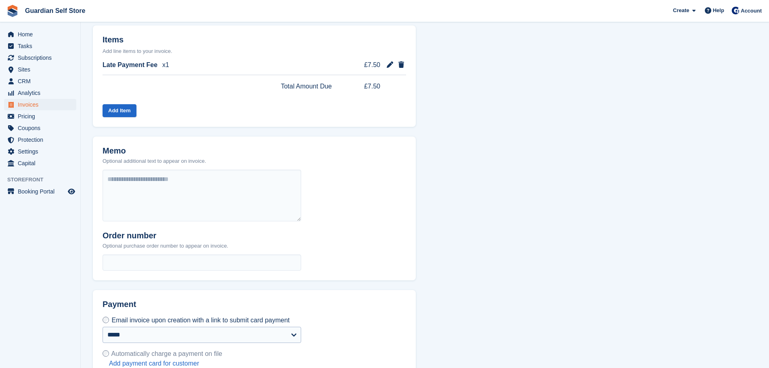
scroll to position [241, 0]
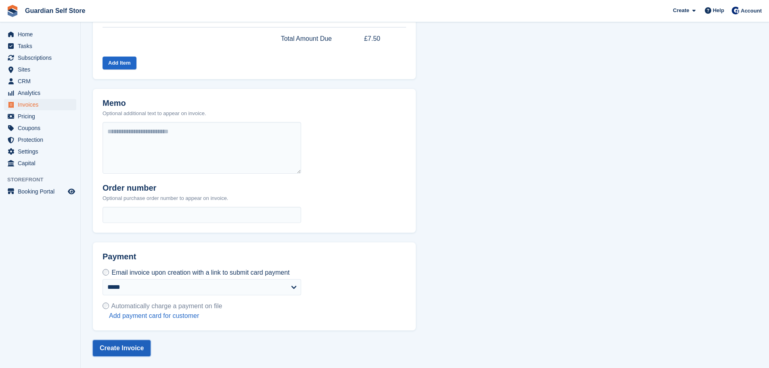
click at [124, 345] on button "Create Invoice" at bounding box center [122, 348] width 58 height 16
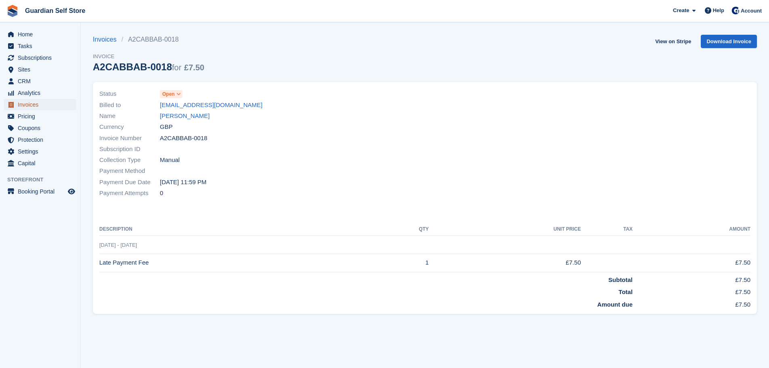
click at [52, 104] on span "Invoices" at bounding box center [42, 104] width 48 height 11
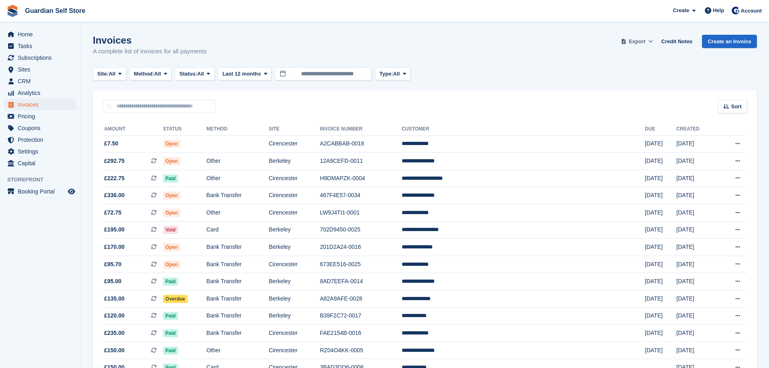
click at [650, 39] on button "Export" at bounding box center [637, 41] width 36 height 13
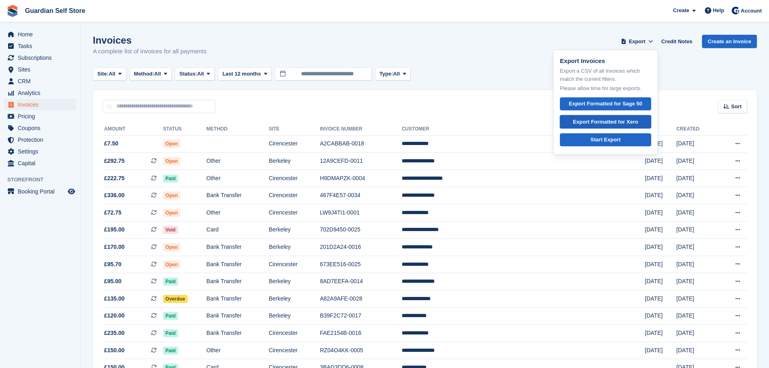
click at [622, 124] on div "Export Formatted for Xero" at bounding box center [605, 122] width 65 height 8
click at [320, 142] on td "Cirencester" at bounding box center [294, 143] width 51 height 17
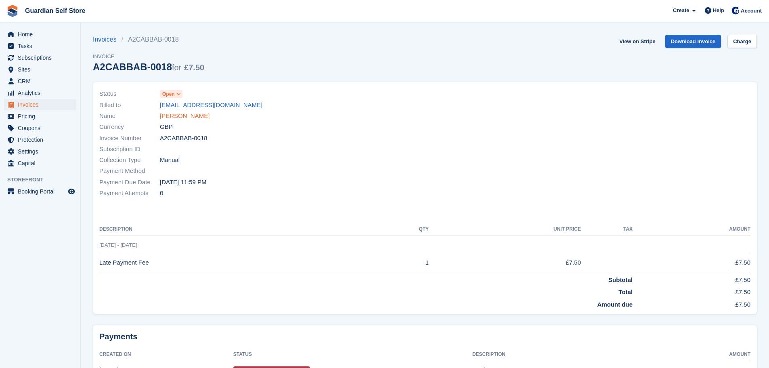
drag, startPoint x: 0, startPoint y: 0, endPoint x: 180, endPoint y: 117, distance: 214.5
click at [180, 117] on link "[PERSON_NAME]" at bounding box center [185, 115] width 50 height 9
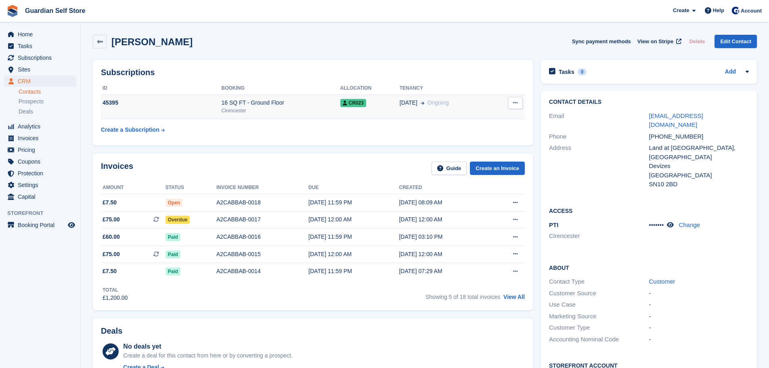
click at [517, 102] on icon at bounding box center [515, 102] width 4 height 5
click at [371, 118] on td "CR023" at bounding box center [369, 106] width 59 height 25
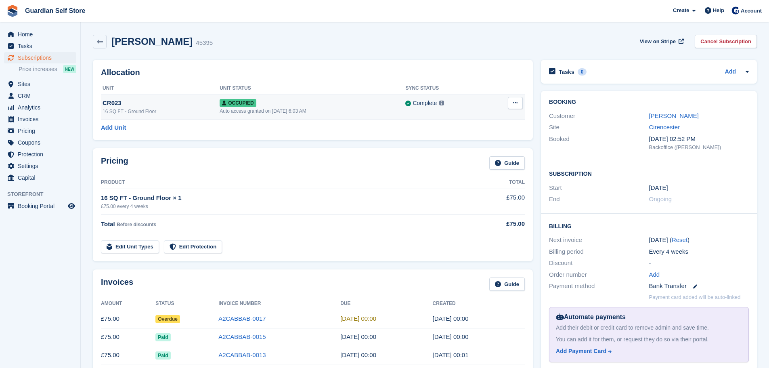
click at [516, 105] on icon at bounding box center [515, 102] width 4 height 5
click at [483, 121] on p "Overlock" at bounding box center [484, 118] width 70 height 10
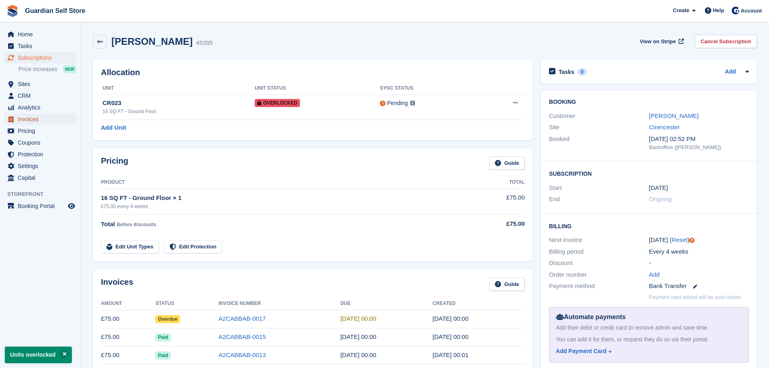
click at [36, 118] on span "Invoices" at bounding box center [42, 118] width 48 height 11
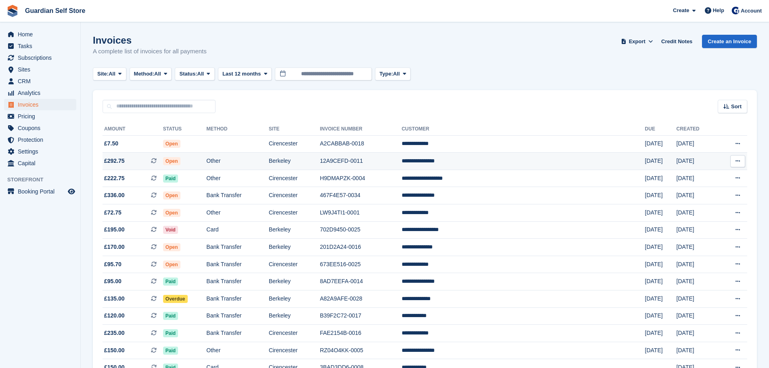
click at [186, 155] on td "Open" at bounding box center [184, 161] width 43 height 17
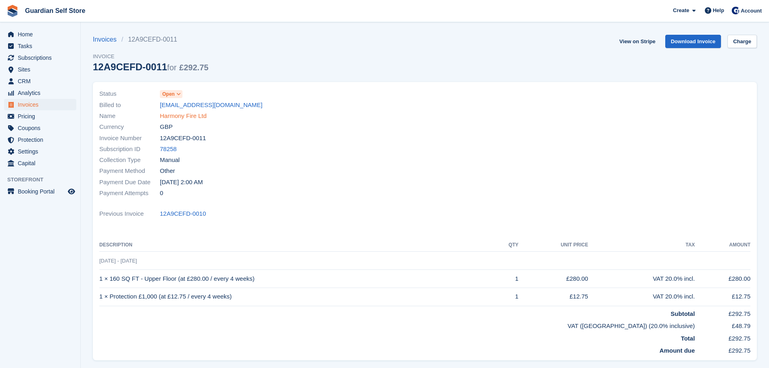
click at [179, 112] on link "Harmony Fire Ltd" at bounding box center [183, 115] width 47 height 9
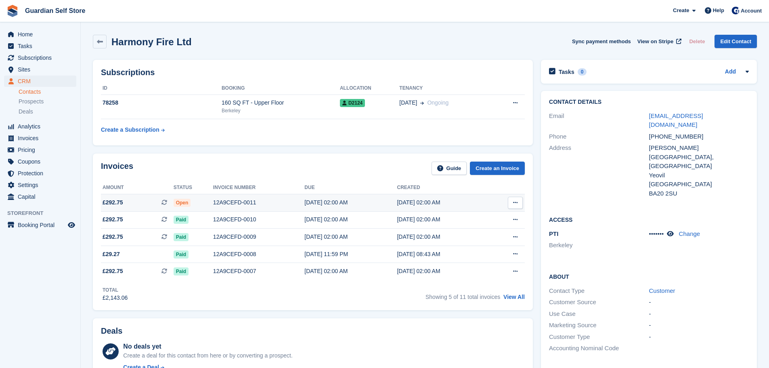
click at [232, 201] on div "12A9CEFD-0011" at bounding box center [258, 202] width 91 height 8
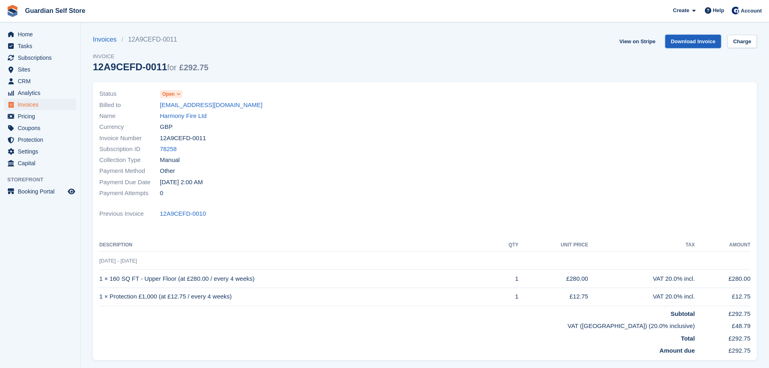
click at [686, 40] on link "Download Invoice" at bounding box center [693, 41] width 56 height 13
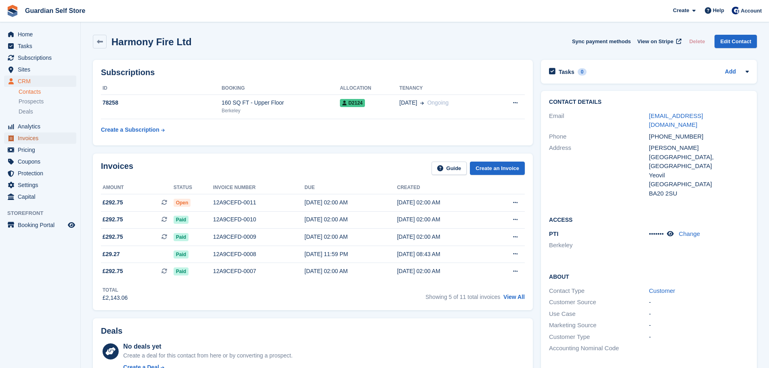
click at [33, 138] on span "Invoices" at bounding box center [42, 137] width 48 height 11
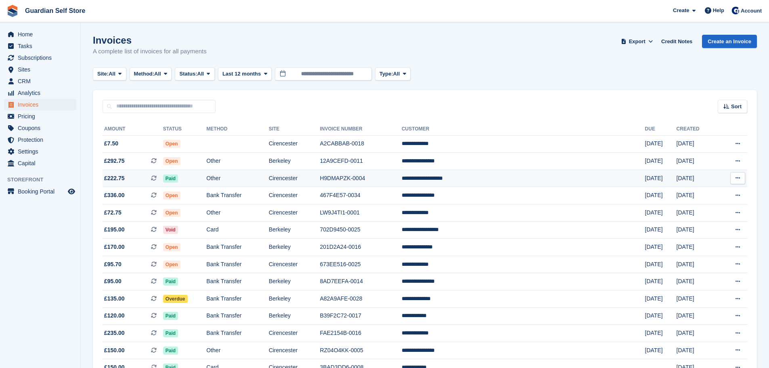
click at [186, 173] on td "Paid" at bounding box center [184, 178] width 43 height 17
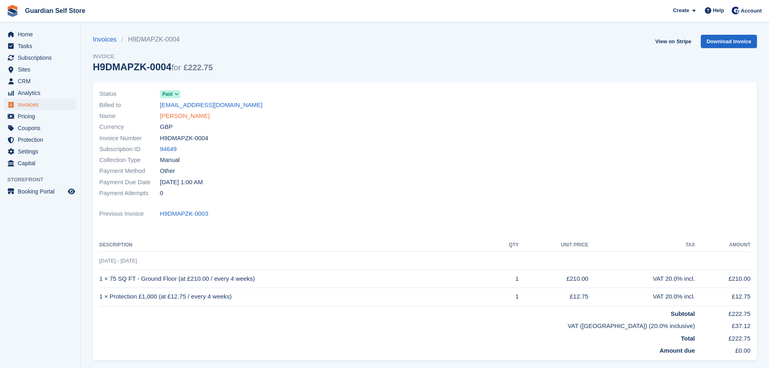
click at [187, 115] on link "[PERSON_NAME]" at bounding box center [185, 115] width 50 height 9
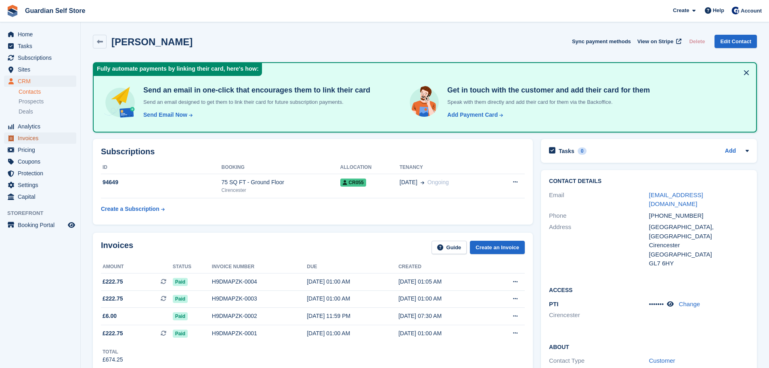
click at [19, 140] on span "Invoices" at bounding box center [42, 137] width 48 height 11
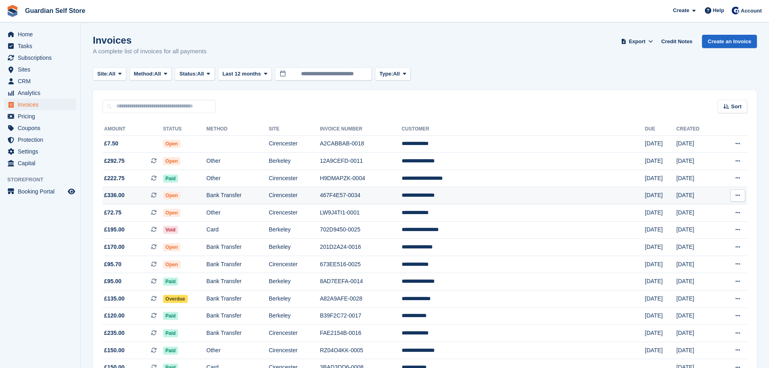
click at [206, 195] on td "Open" at bounding box center [184, 195] width 43 height 17
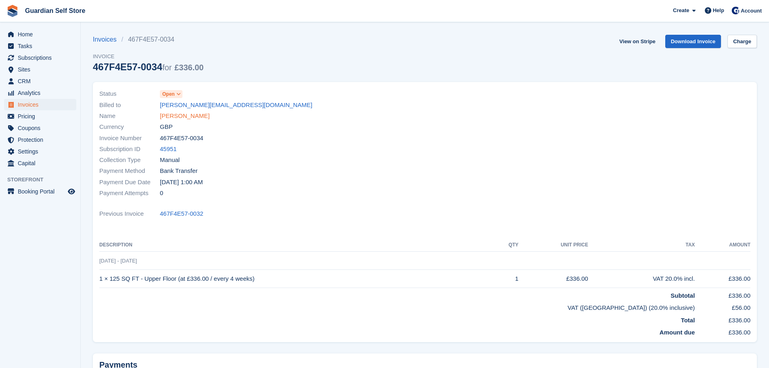
click at [181, 113] on link "Stephanie Ashton" at bounding box center [185, 115] width 50 height 9
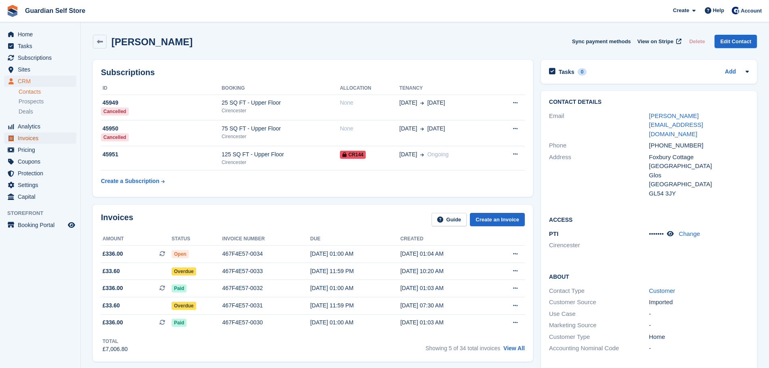
click at [27, 134] on span "Invoices" at bounding box center [42, 137] width 48 height 11
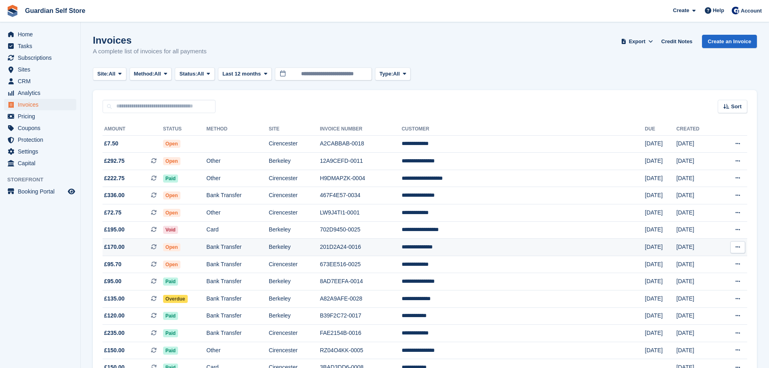
click at [320, 244] on td "Berkeley" at bounding box center [294, 247] width 51 height 17
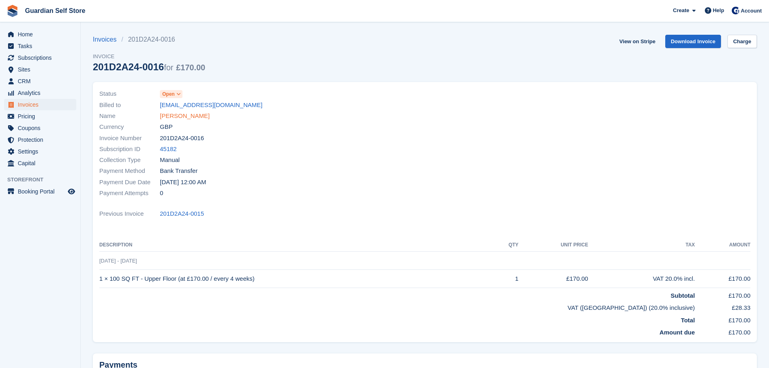
click at [189, 116] on link "Nigel Beresford" at bounding box center [185, 115] width 50 height 9
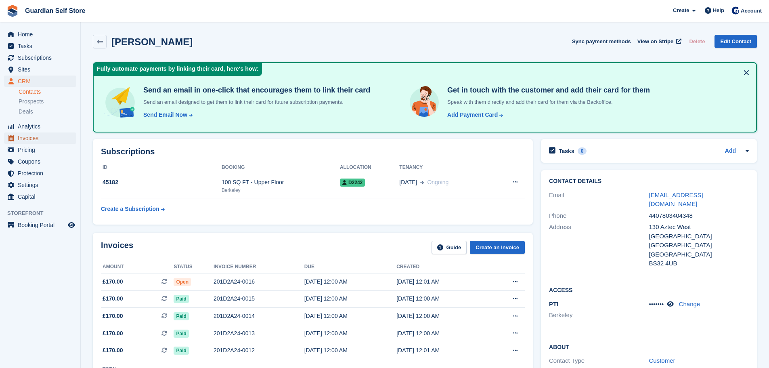
click at [25, 135] on span "Invoices" at bounding box center [42, 137] width 48 height 11
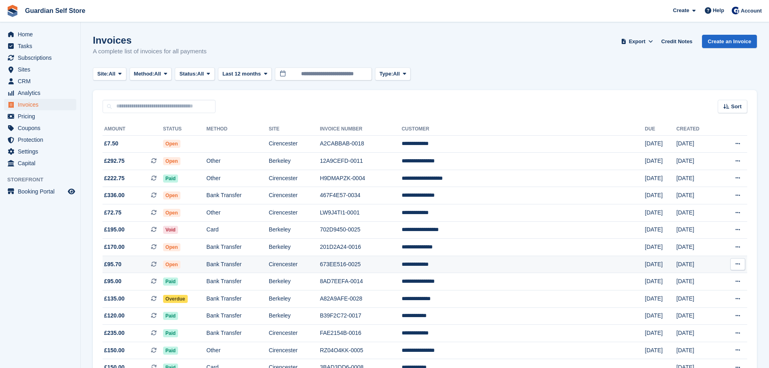
click at [320, 264] on td "Cirencester" at bounding box center [294, 263] width 51 height 17
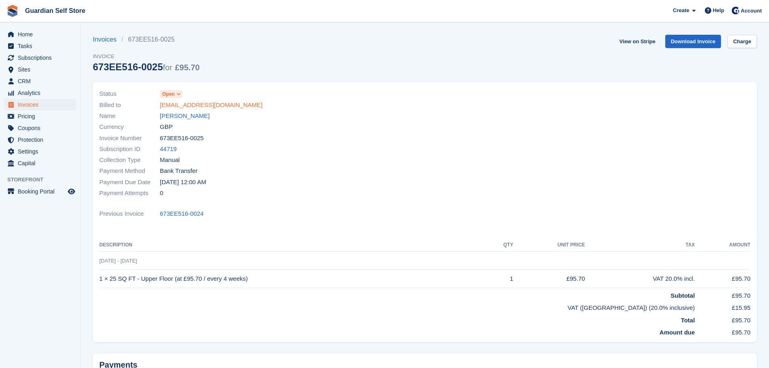
click at [170, 109] on link "[EMAIL_ADDRESS][DOMAIN_NAME]" at bounding box center [211, 104] width 103 height 9
click at [169, 112] on link "[PERSON_NAME]" at bounding box center [185, 115] width 50 height 9
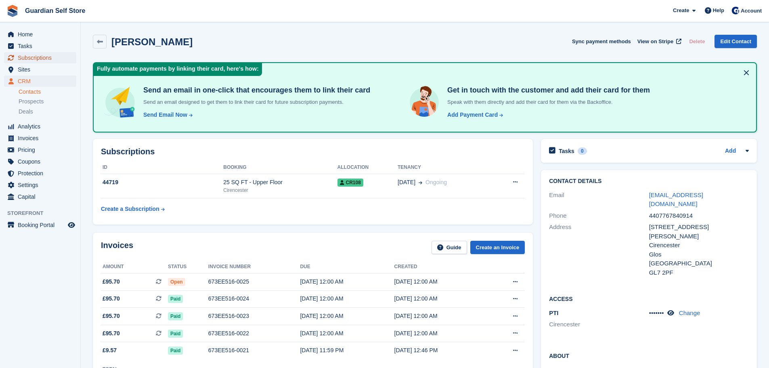
click at [40, 56] on span "Subscriptions" at bounding box center [42, 57] width 48 height 11
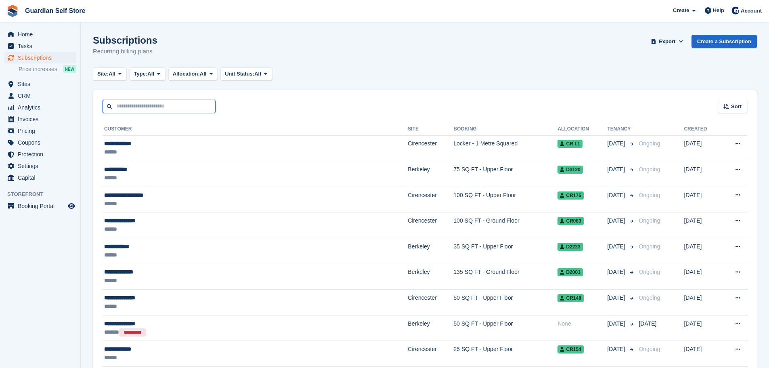
click at [170, 102] on input "text" at bounding box center [159, 106] width 113 height 13
type input "*****"
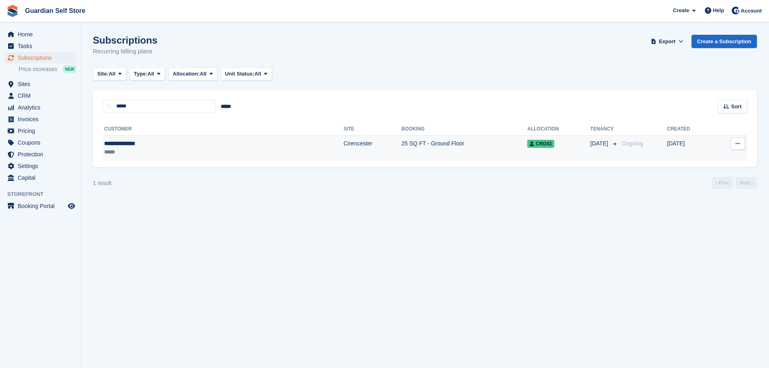
click at [176, 148] on div "*****" at bounding box center [163, 152] width 119 height 8
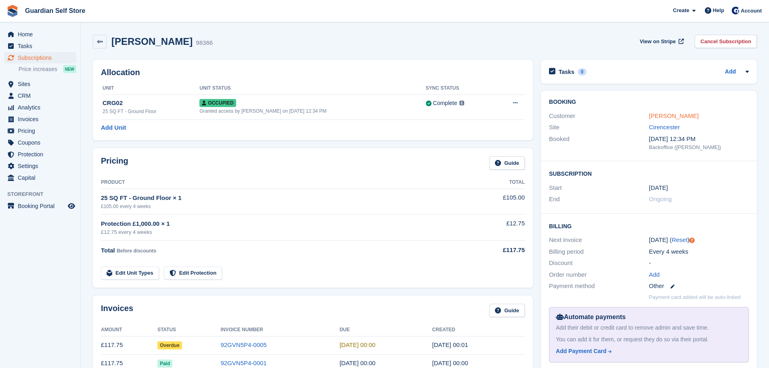
click at [657, 116] on link "William Brinton" at bounding box center [674, 115] width 50 height 7
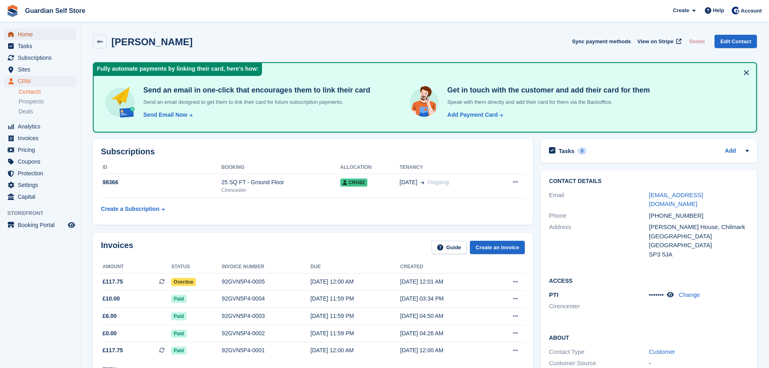
click at [43, 37] on span "Home" at bounding box center [42, 34] width 48 height 11
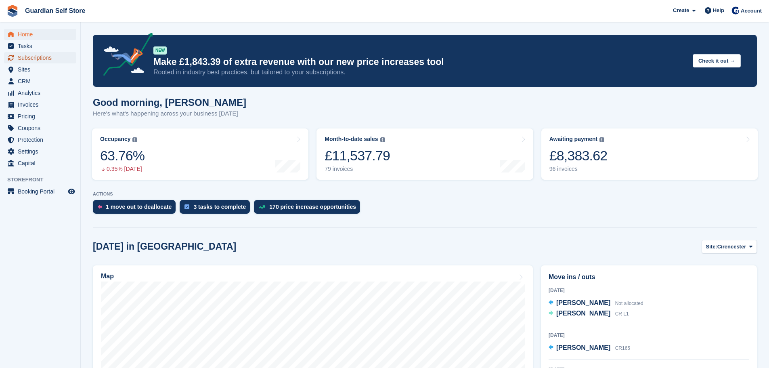
click at [62, 58] on span "Subscriptions" at bounding box center [42, 57] width 48 height 11
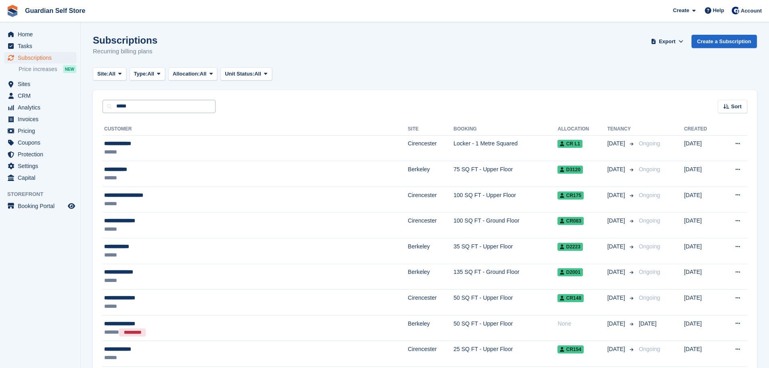
type input "*****"
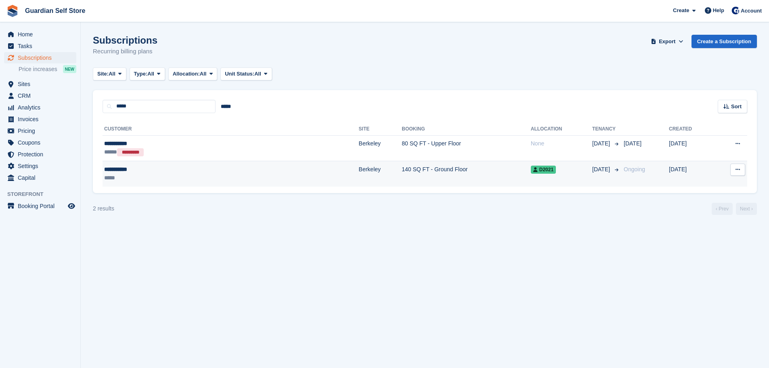
click at [171, 172] on div "**********" at bounding box center [168, 169] width 129 height 8
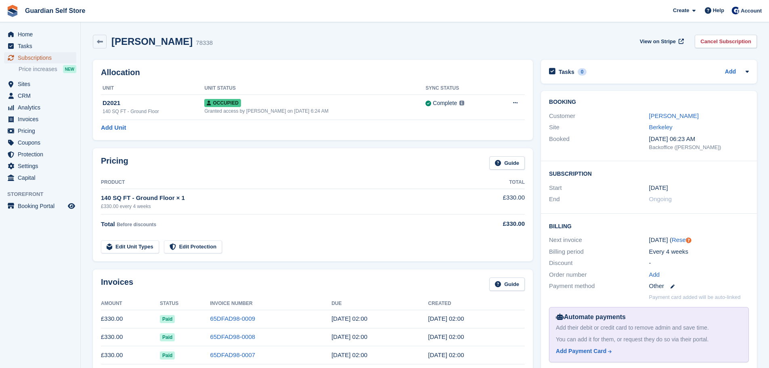
click at [45, 55] on span "Subscriptions" at bounding box center [42, 57] width 48 height 11
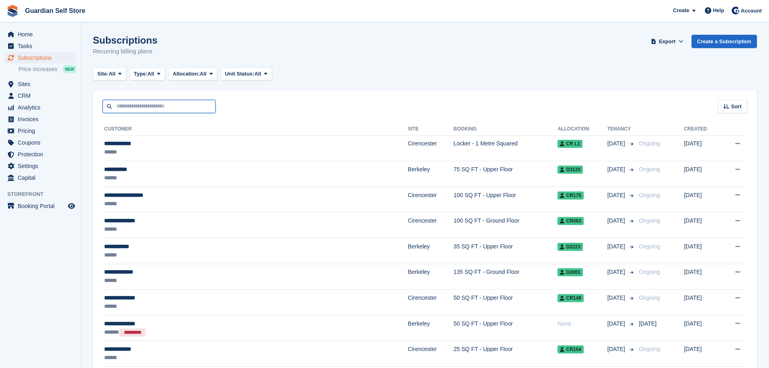
click at [142, 108] on input "text" at bounding box center [159, 106] width 113 height 13
type input "*****"
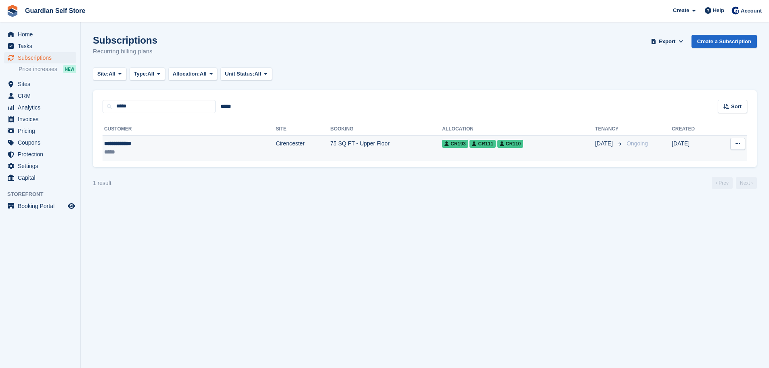
click at [178, 151] on div "*****" at bounding box center [149, 152] width 90 height 8
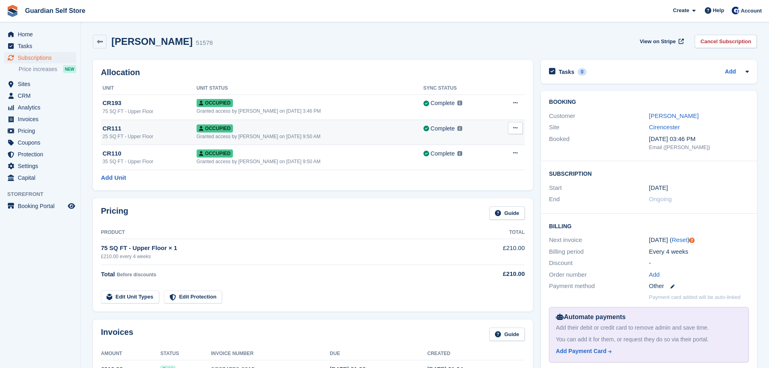
click at [515, 127] on icon at bounding box center [515, 127] width 4 height 5
click at [473, 158] on p "Deallocate" at bounding box center [484, 161] width 70 height 10
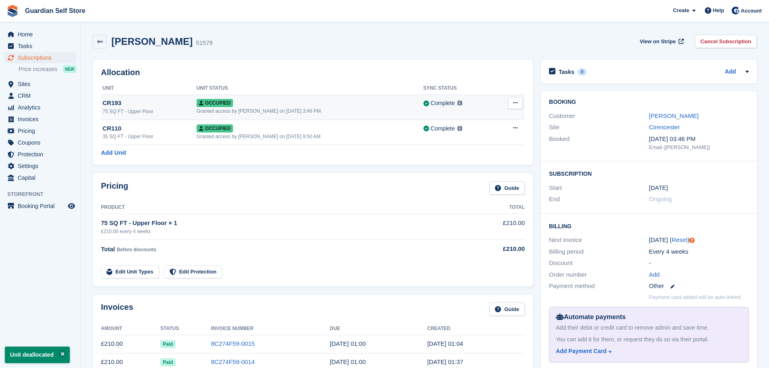
click at [517, 100] on icon at bounding box center [515, 102] width 4 height 5
click at [479, 136] on p "Deallocate" at bounding box center [484, 136] width 70 height 10
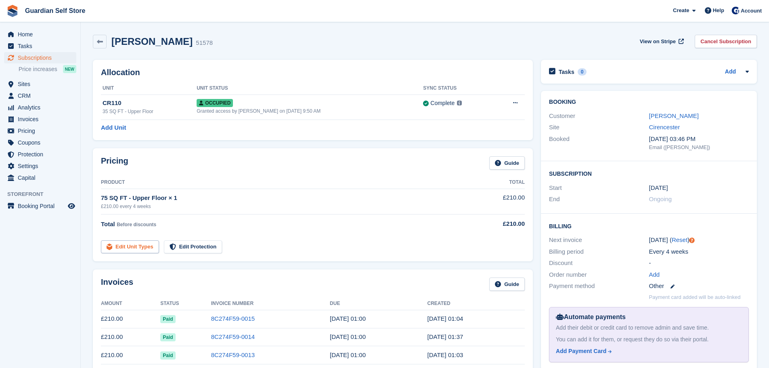
click at [138, 248] on link "Edit Unit Types" at bounding box center [130, 246] width 58 height 13
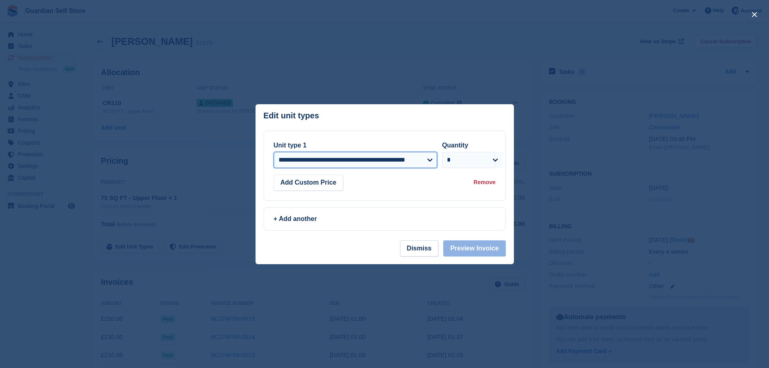
click at [312, 156] on select "**********" at bounding box center [355, 160] width 163 height 16
select select "*****"
click at [274, 152] on select "**********" at bounding box center [355, 160] width 163 height 16
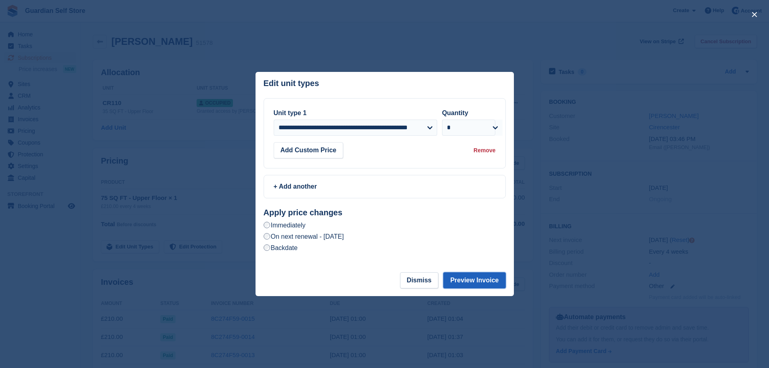
click at [466, 283] on button "Preview Invoice" at bounding box center [474, 280] width 62 height 16
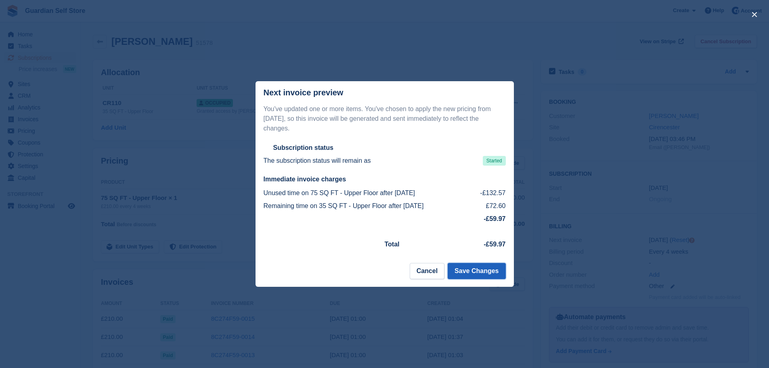
click at [463, 270] on button "Save Changes" at bounding box center [477, 271] width 58 height 16
